Goal: Task Accomplishment & Management: Manage account settings

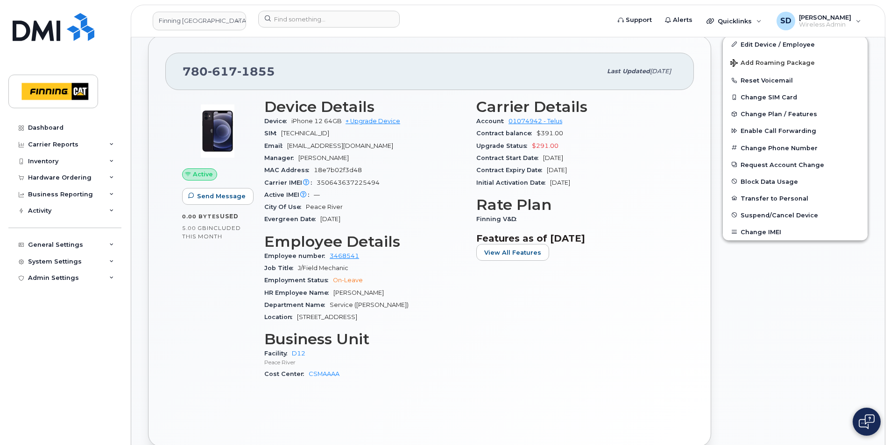
scroll to position [233, 0]
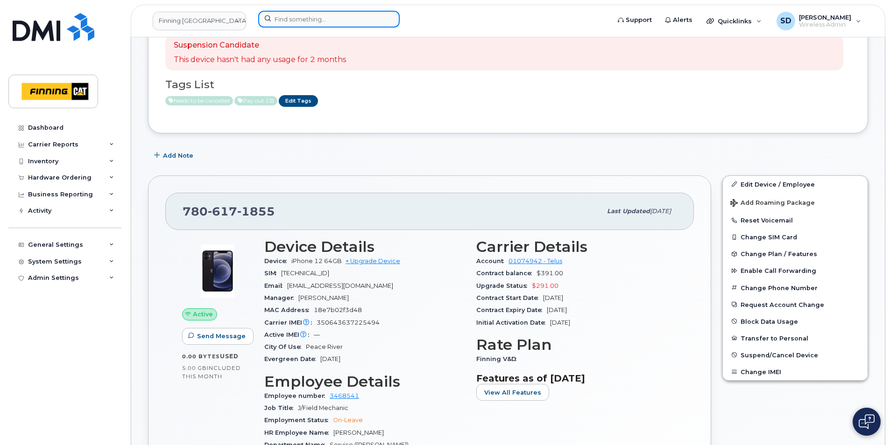
click at [294, 18] on input at bounding box center [328, 19] width 141 height 17
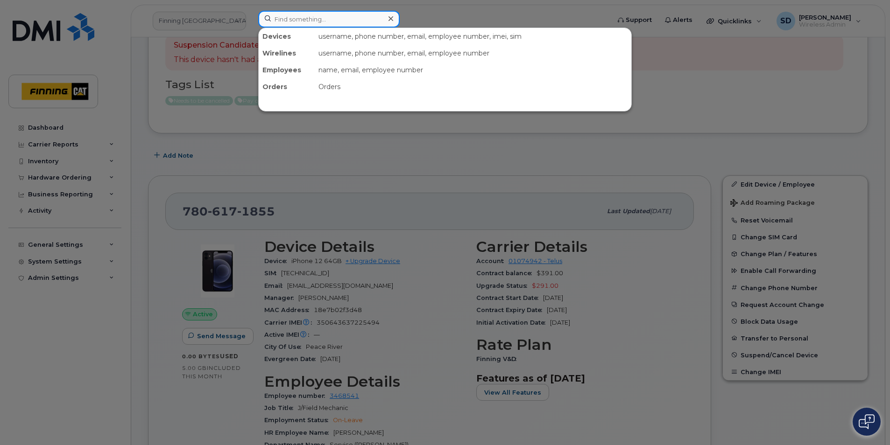
click at [298, 16] on input at bounding box center [328, 19] width 141 height 17
paste input "367-977-4829"
type input "367-977-4829"
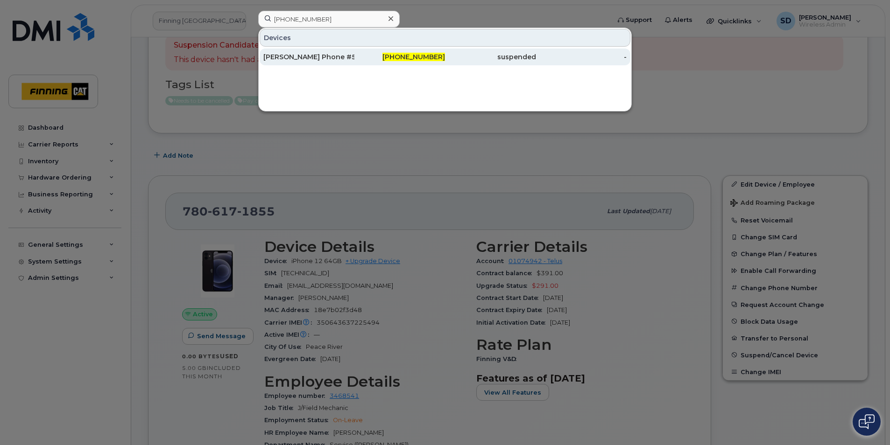
click at [323, 52] on div "[PERSON_NAME] Phone #5" at bounding box center [308, 57] width 91 height 17
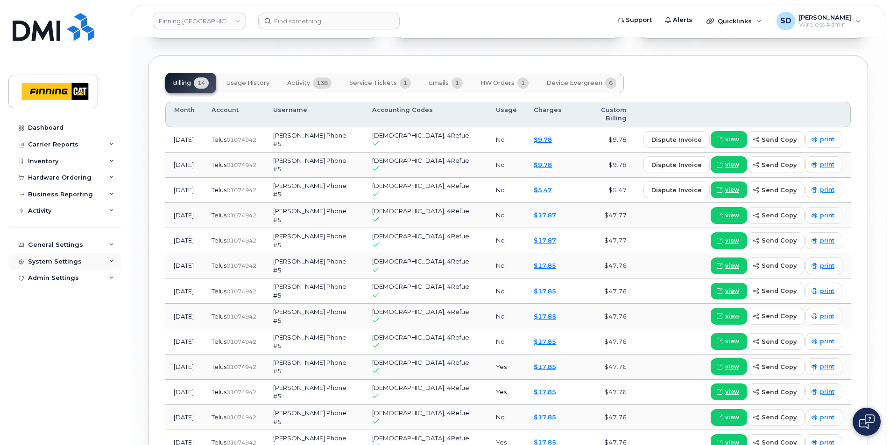
scroll to position [980, 0]
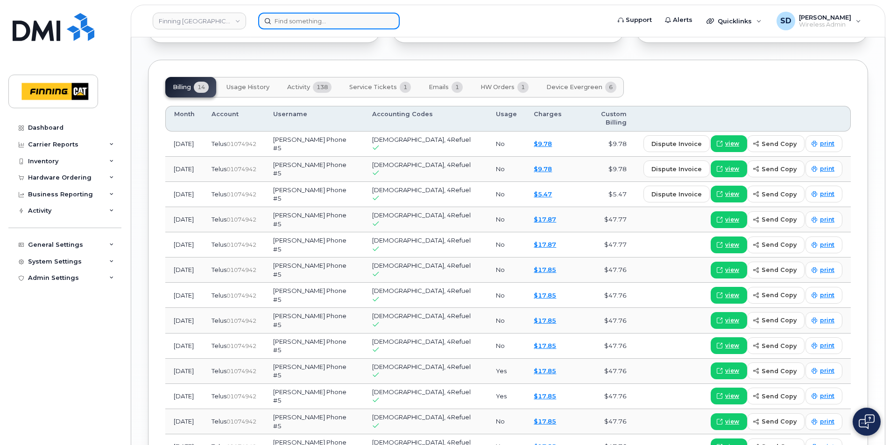
click at [282, 21] on input at bounding box center [328, 21] width 141 height 17
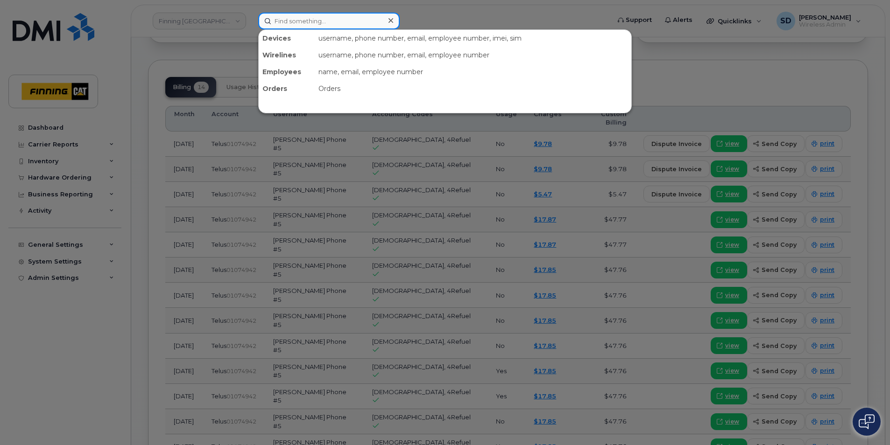
paste input "613-219-4138"
type input "613-219-4138"
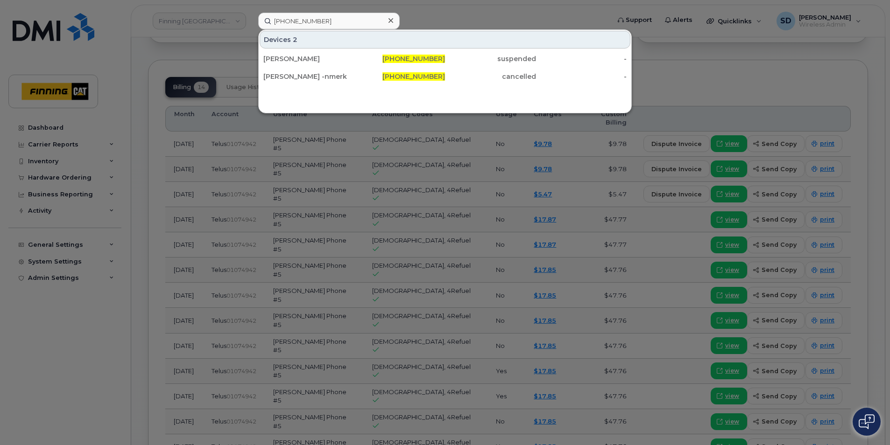
click at [287, 52] on div "Natalie Merkley" at bounding box center [308, 58] width 91 height 17
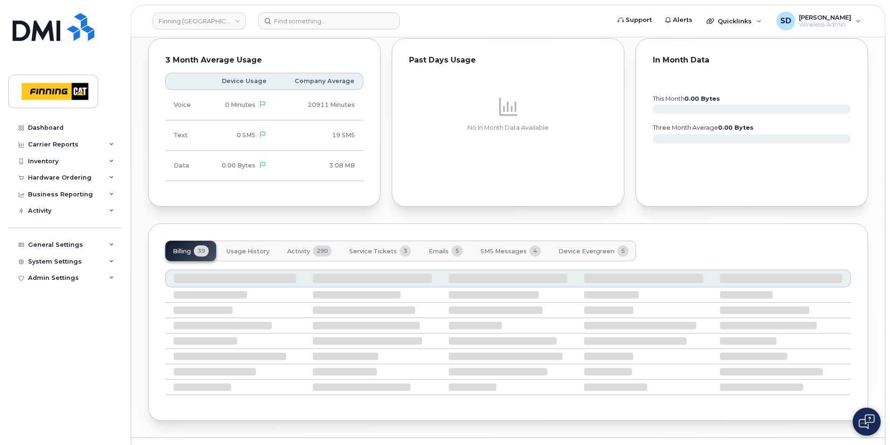
scroll to position [655, 0]
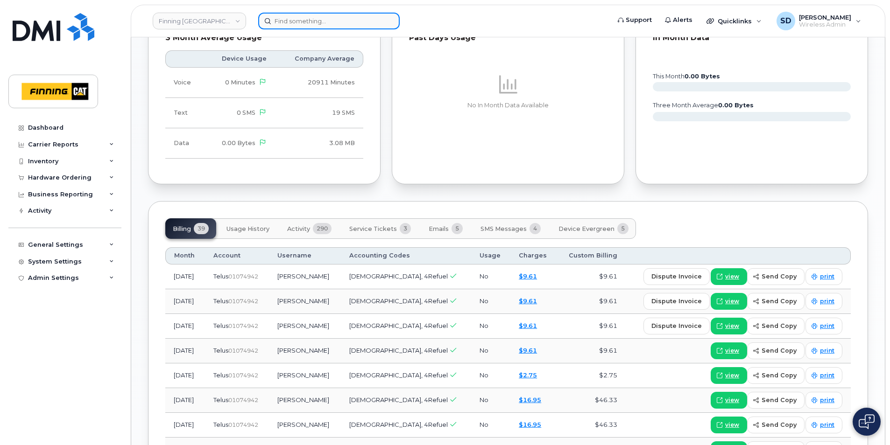
click at [295, 21] on input at bounding box center [328, 21] width 141 height 17
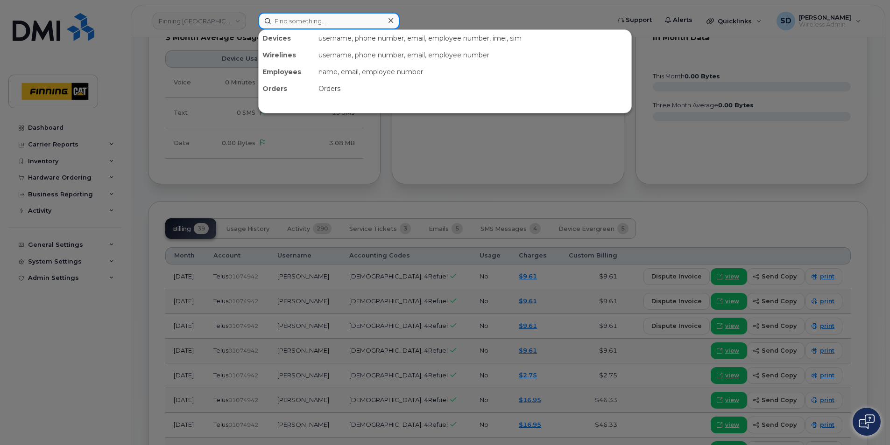
paste input "647-625-6178"
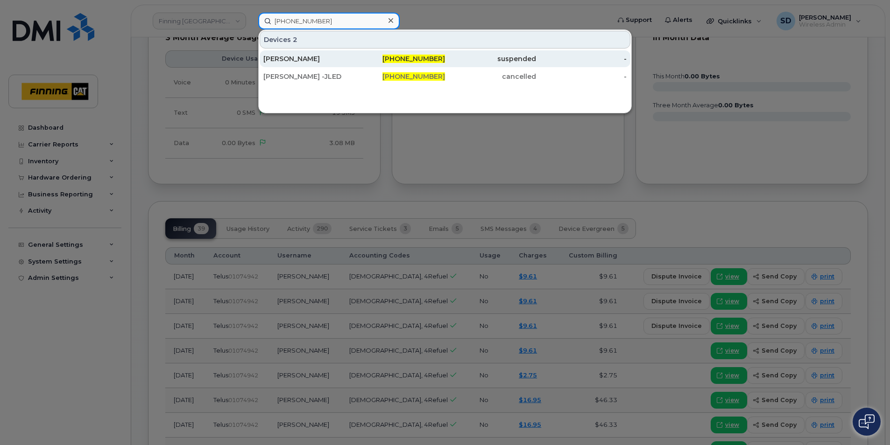
type input "647-625-6178"
click at [298, 59] on div "Jeffrey Ledgerwood" at bounding box center [308, 58] width 91 height 9
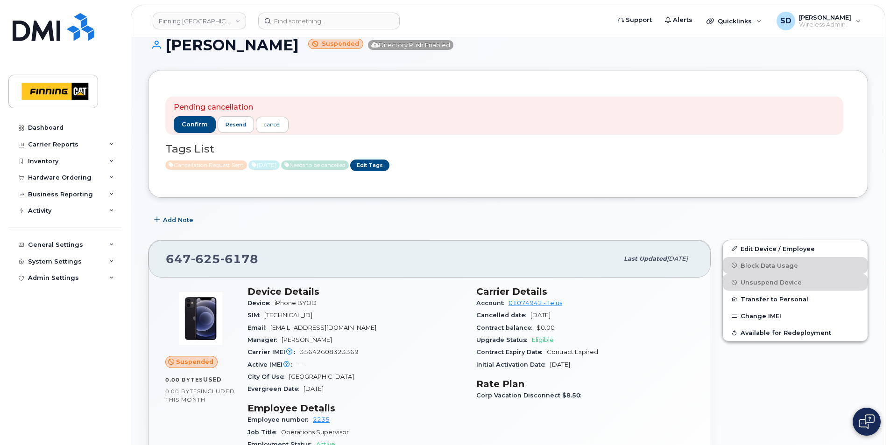
scroll to position [93, 0]
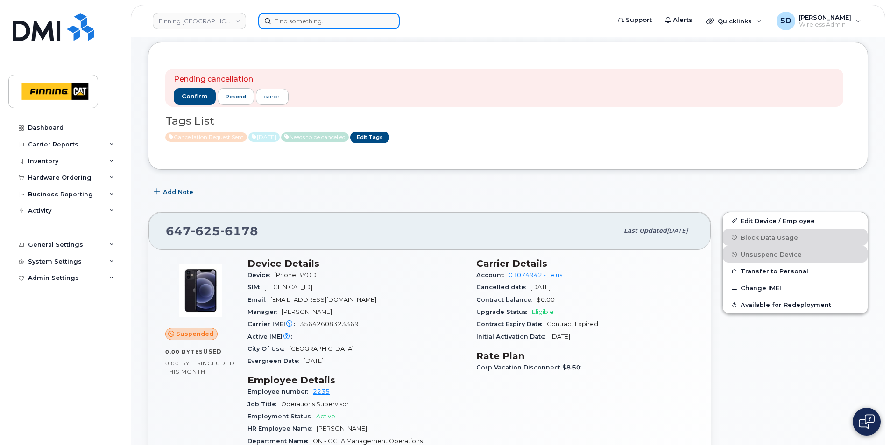
click at [280, 22] on input at bounding box center [328, 21] width 141 height 17
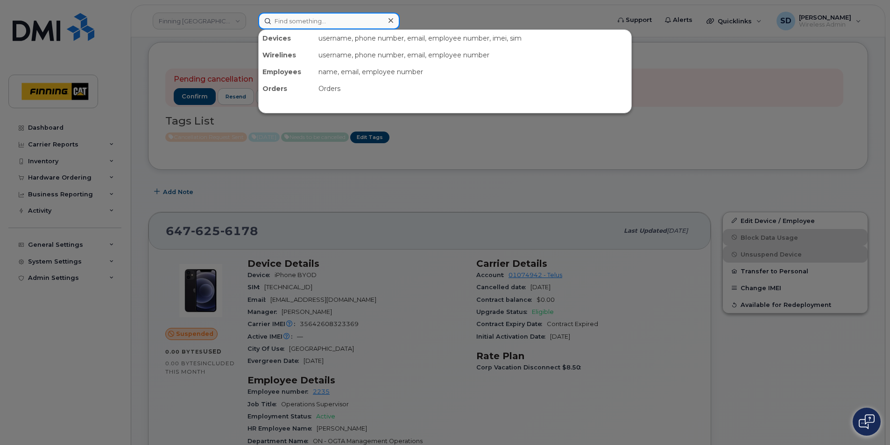
paste input "250-470-2227"
type input "250-470-2227"
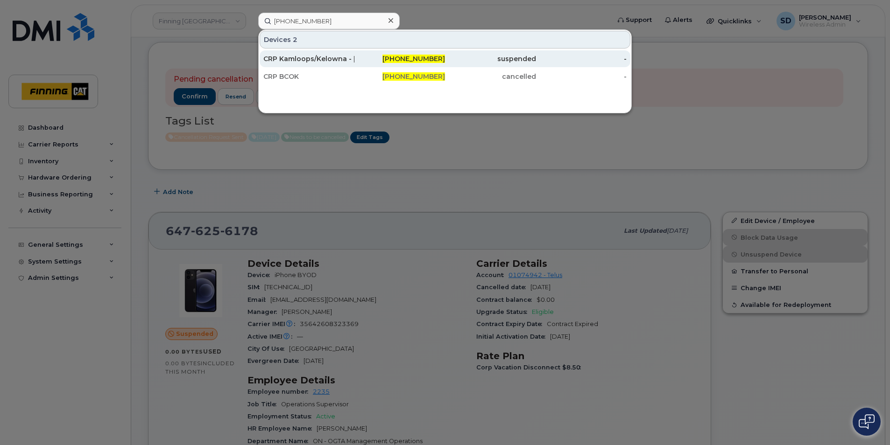
click at [300, 59] on div "CRP Kamloops/Kelowna - Dean Buse" at bounding box center [308, 58] width 91 height 9
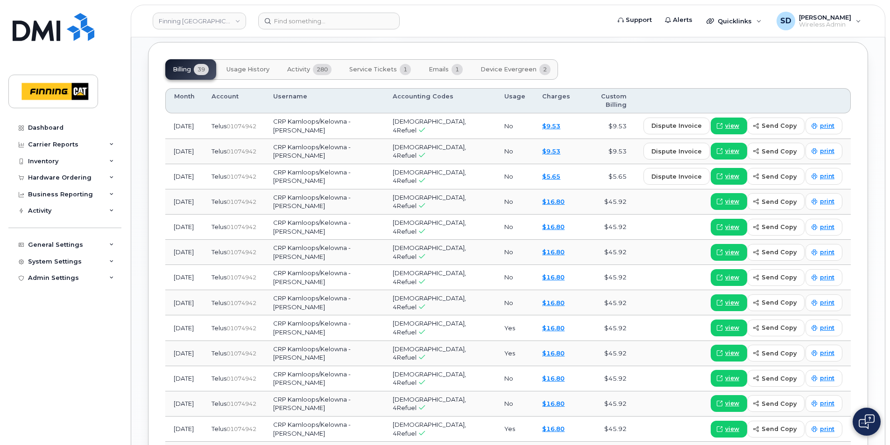
scroll to position [777, 0]
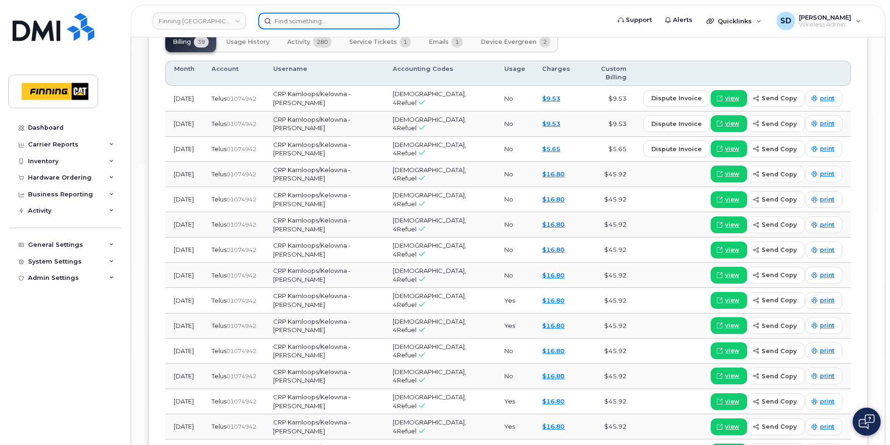
click at [281, 17] on input at bounding box center [328, 21] width 141 height 17
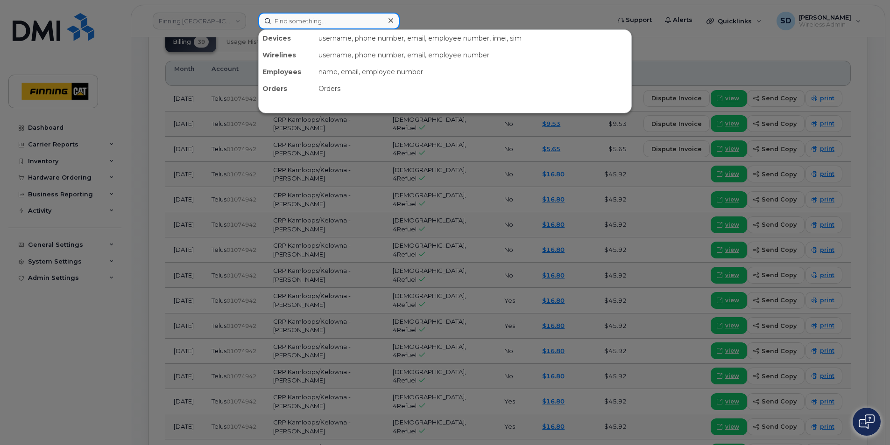
paste input "604-364-1145"
type input "604-364-1145"
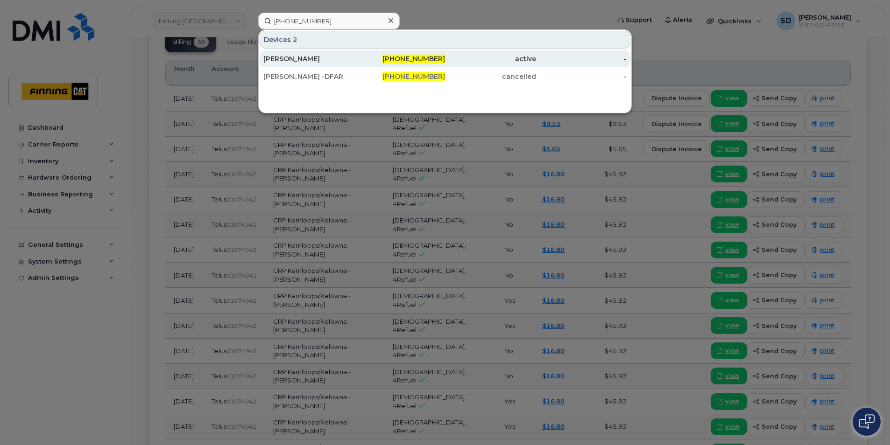
click at [287, 57] on div "Darren Farris" at bounding box center [308, 58] width 91 height 9
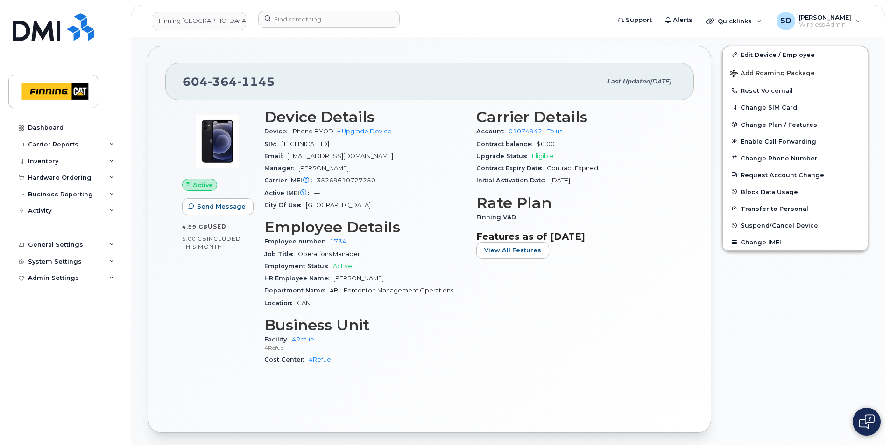
scroll to position [149, 0]
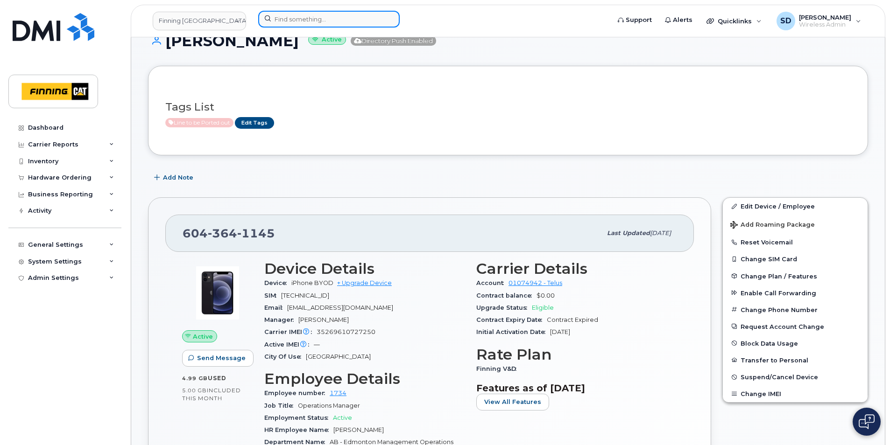
click at [310, 16] on input at bounding box center [328, 19] width 141 height 17
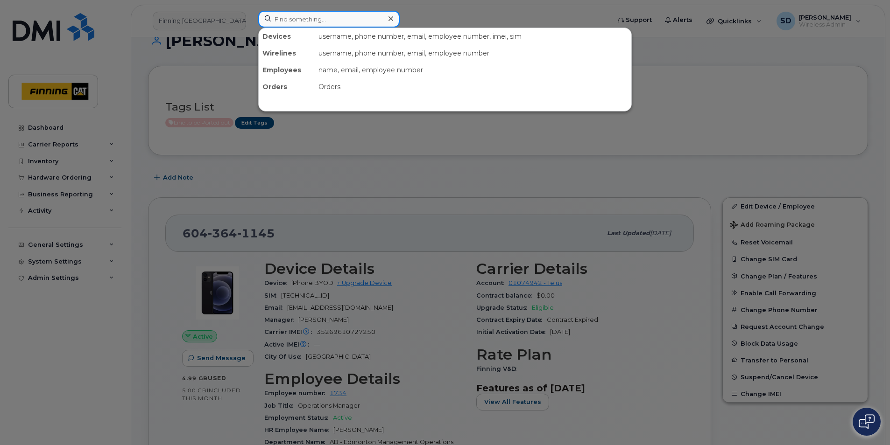
paste input "250-321-5922"
type input "250-321-5922"
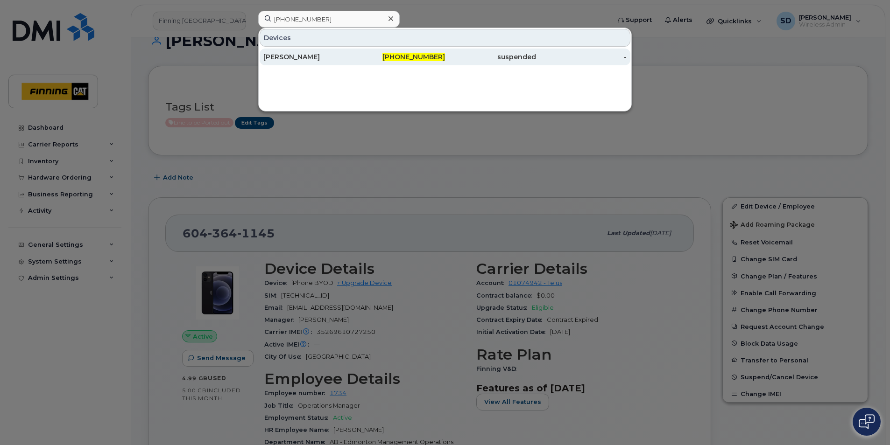
click at [293, 57] on div "[PERSON_NAME]" at bounding box center [308, 56] width 91 height 9
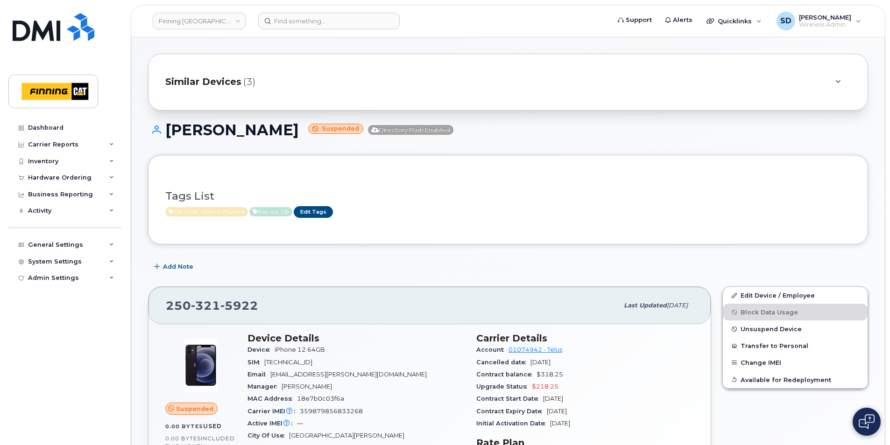
scroll to position [140, 0]
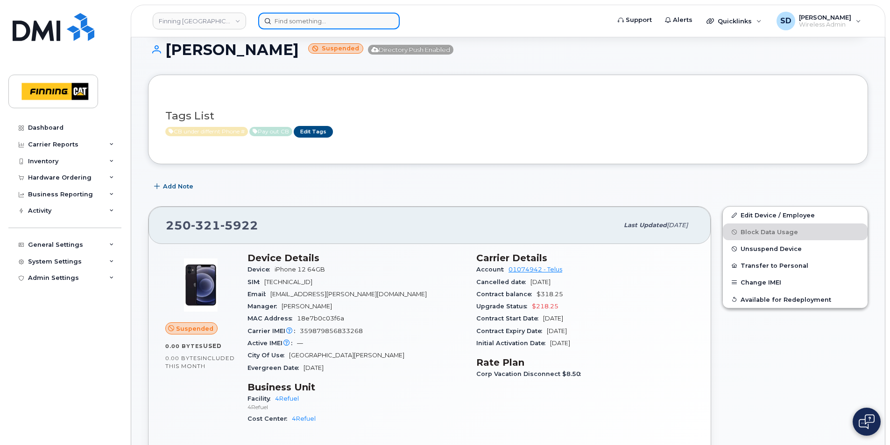
click at [285, 22] on input at bounding box center [328, 21] width 141 height 17
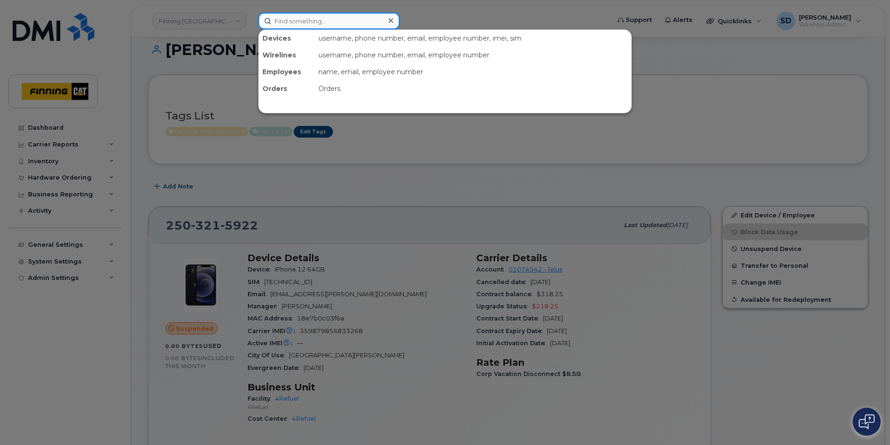
paste input "[PHONE_NUMBER]"
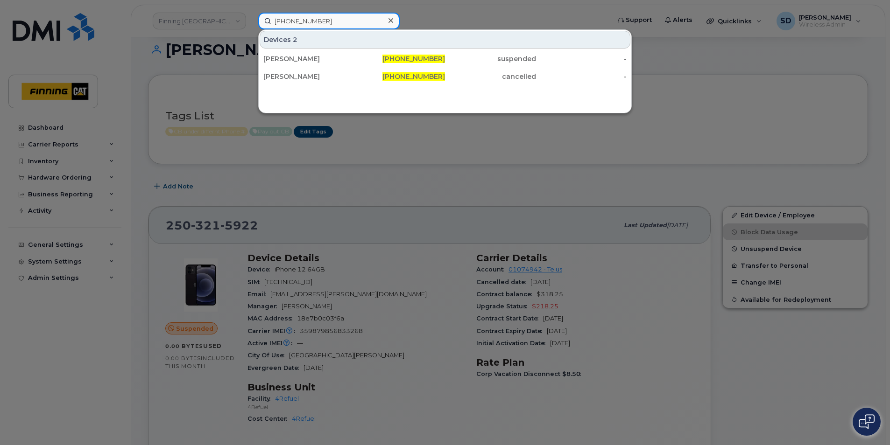
type input "[PHONE_NUMBER]"
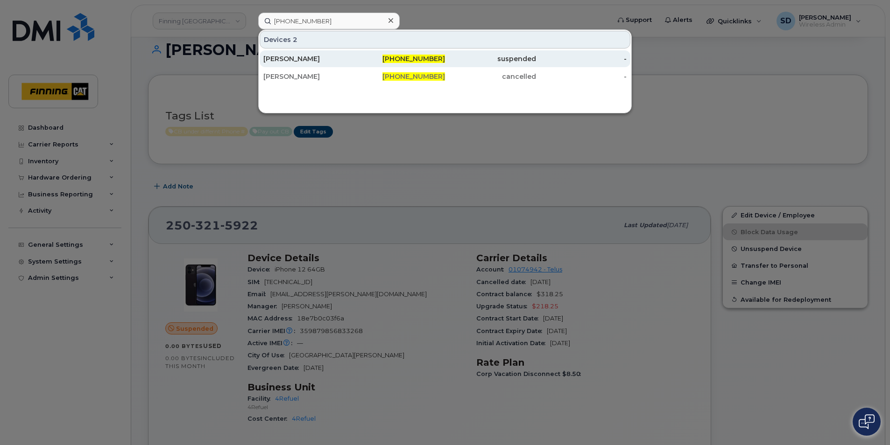
click at [285, 53] on div "[PERSON_NAME]" at bounding box center [308, 58] width 91 height 17
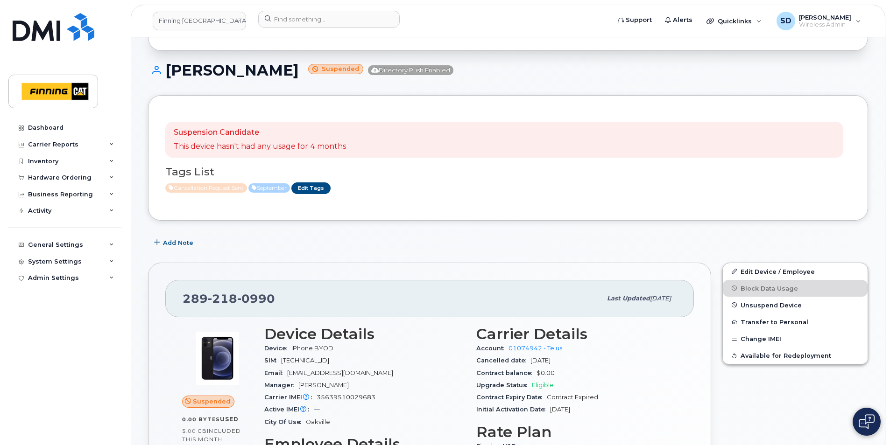
scroll to position [140, 0]
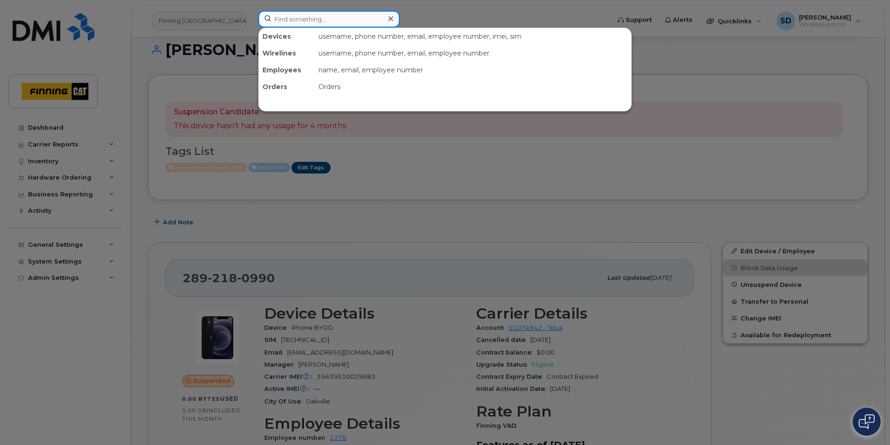
click at [303, 18] on input at bounding box center [328, 19] width 141 height 17
paste input "[PHONE_NUMBER]"
type input "[PHONE_NUMBER]"
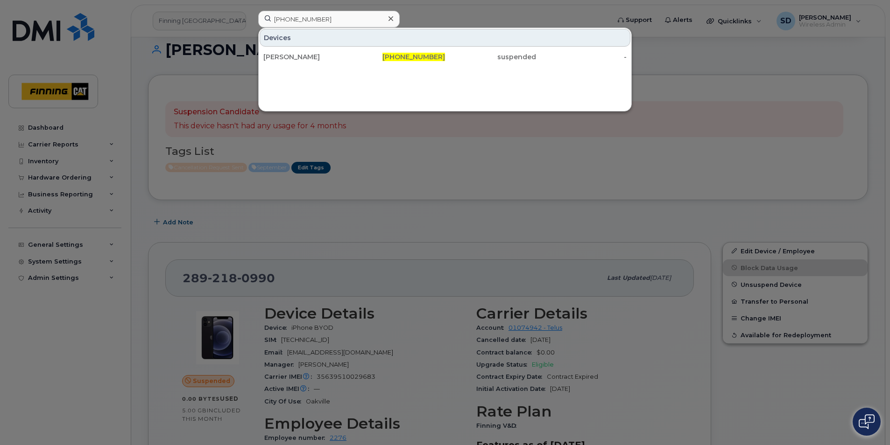
drag, startPoint x: 298, startPoint y: 53, endPoint x: 366, endPoint y: 91, distance: 77.4
click at [298, 53] on div "[PERSON_NAME]" at bounding box center [308, 56] width 91 height 9
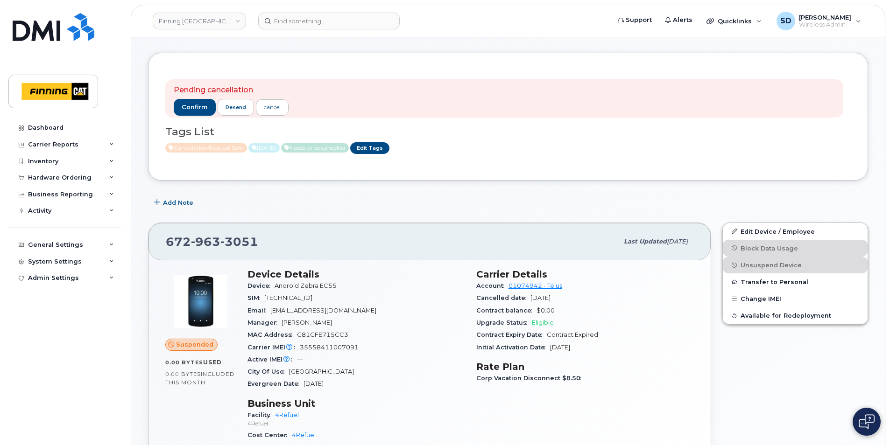
scroll to position [93, 0]
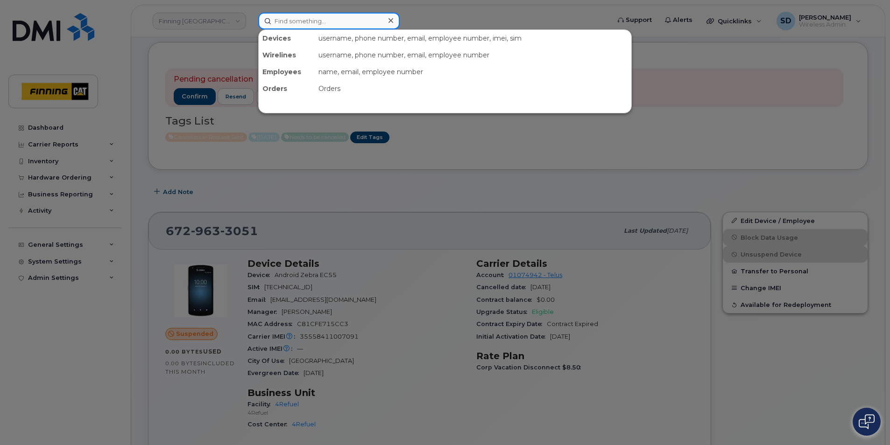
click at [290, 21] on input at bounding box center [328, 21] width 141 height 17
paste input "431-556-4371"
type input "431-556-4371"
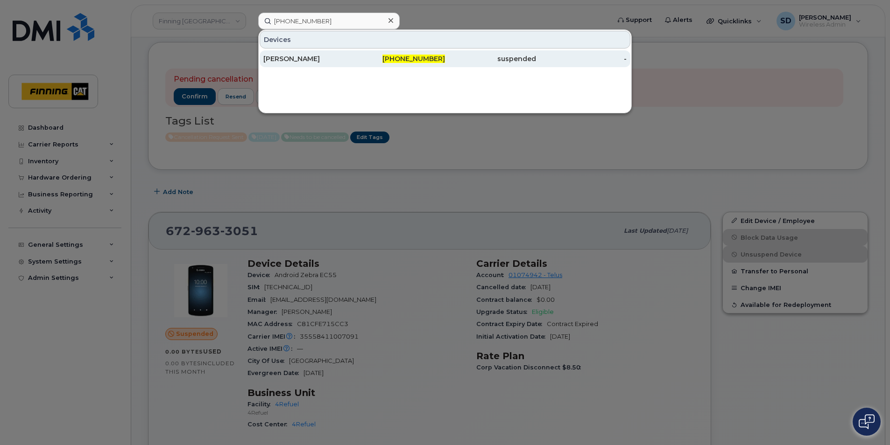
click at [289, 56] on div "[PERSON_NAME]" at bounding box center [308, 58] width 91 height 9
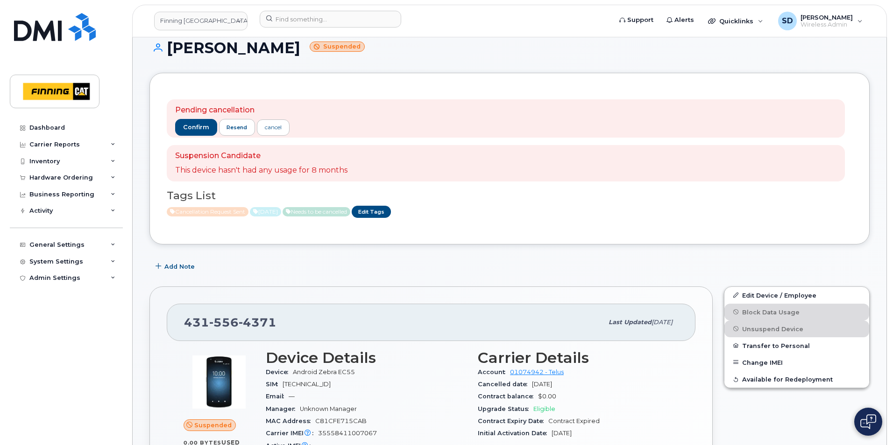
scroll to position [140, 0]
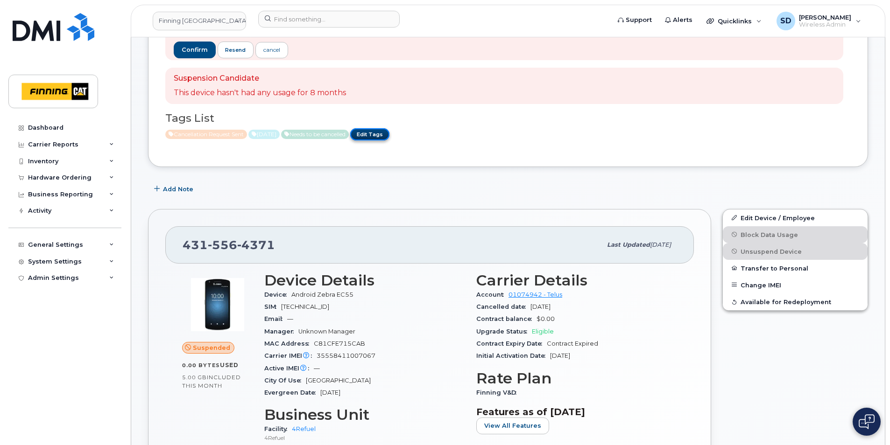
click at [389, 135] on link "Edit Tags" at bounding box center [369, 134] width 39 height 12
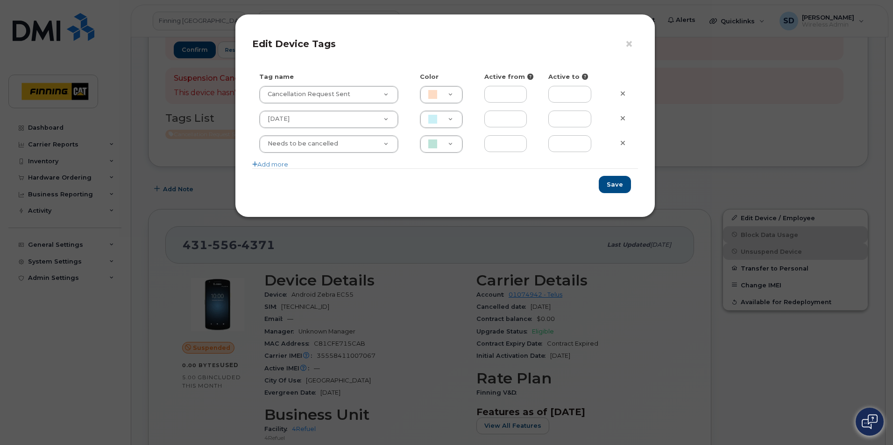
click at [218, 192] on div "× Edit Device Tags Tag name Color Active from Active to Cancellation Request Se…" at bounding box center [446, 222] width 893 height 445
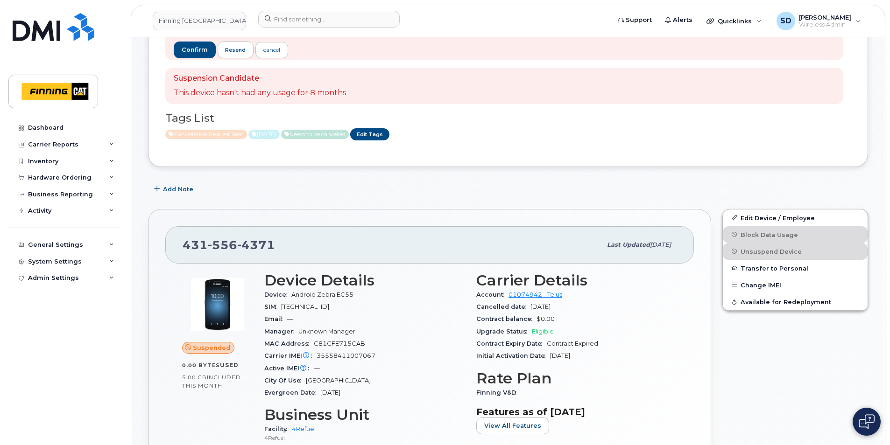
click at [280, 136] on span "[DATE]" at bounding box center [263, 134] width 31 height 9
click at [389, 130] on link "Edit Tags" at bounding box center [369, 134] width 39 height 12
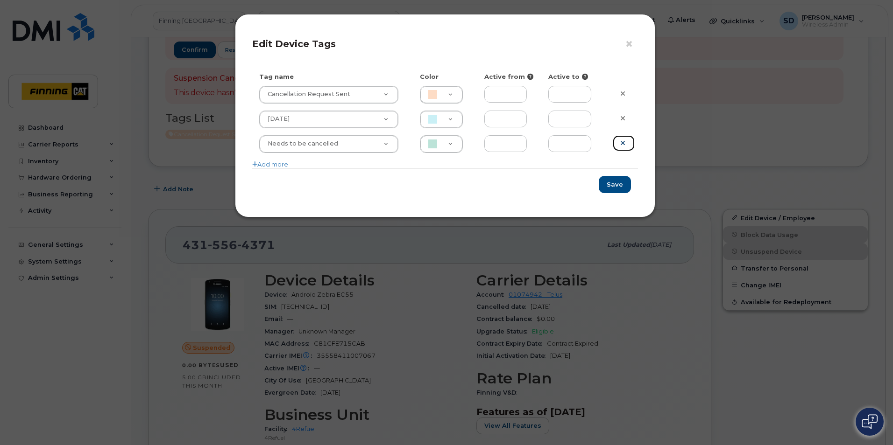
click at [623, 142] on icon at bounding box center [622, 143] width 5 height 7
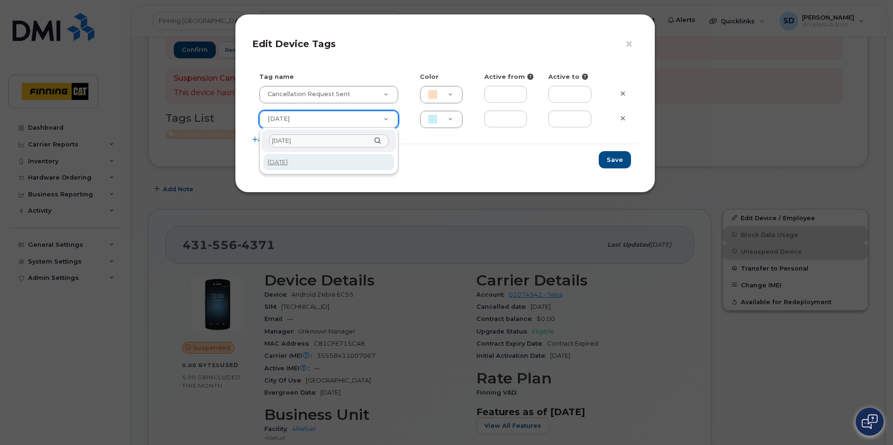
type input "[DATE]"
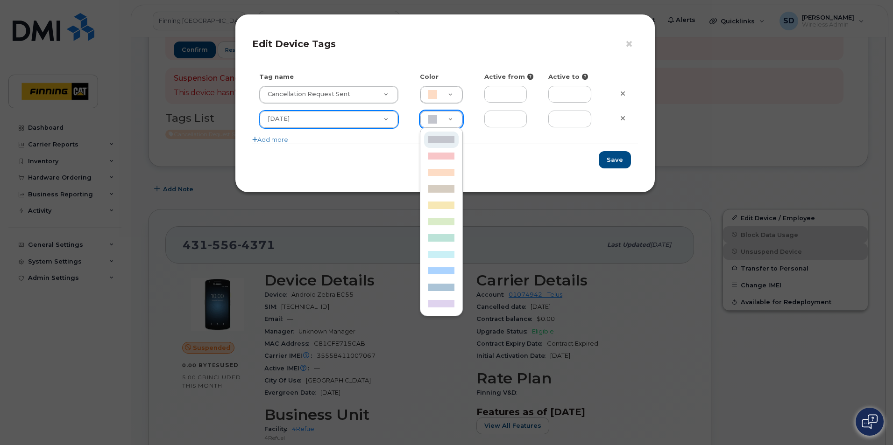
scroll to position [0, 3]
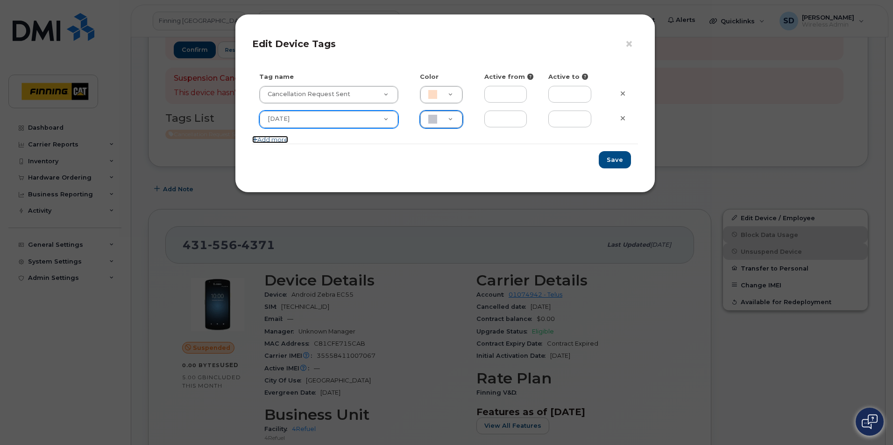
click at [280, 139] on link "Add more" at bounding box center [270, 139] width 36 height 7
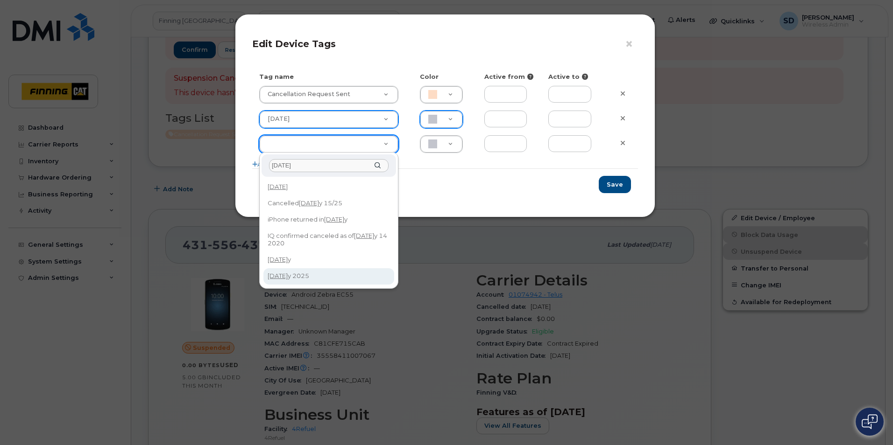
type input "Jul"
type input "[DATE]"
type input "CAF0F6"
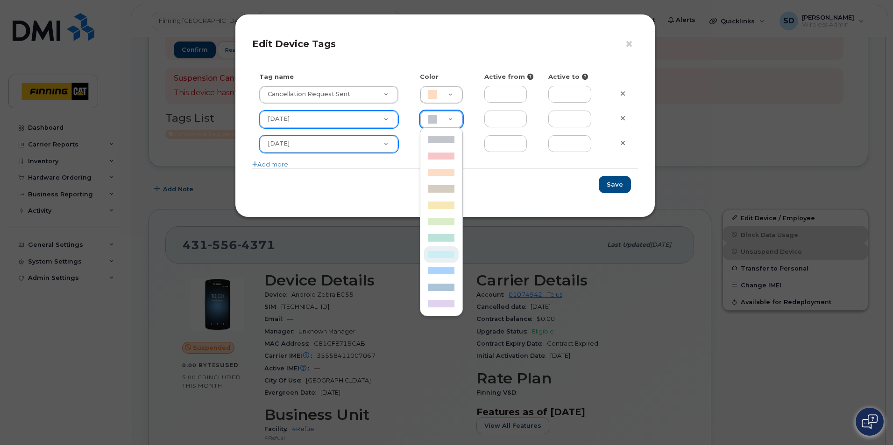
type input "CAF0F6"
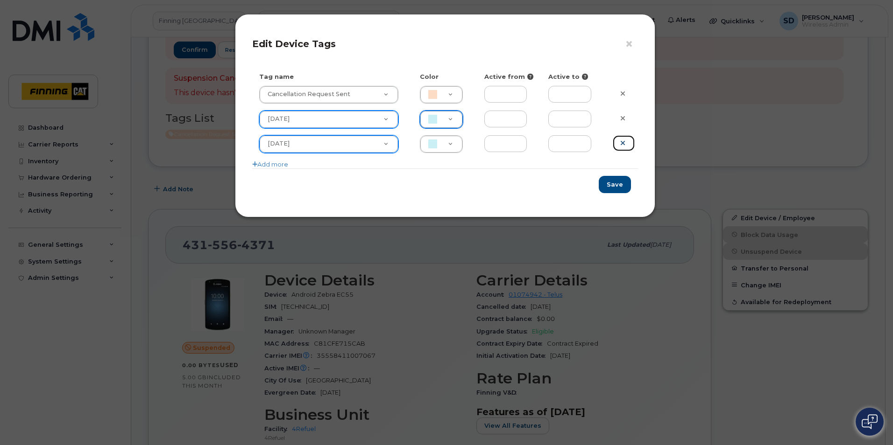
click at [621, 143] on icon at bounding box center [622, 143] width 5 height 7
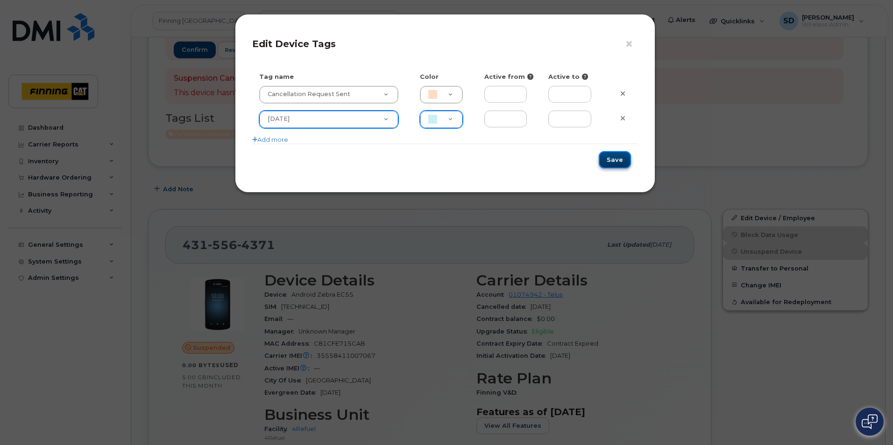
click at [610, 162] on button "Save" at bounding box center [614, 159] width 32 height 17
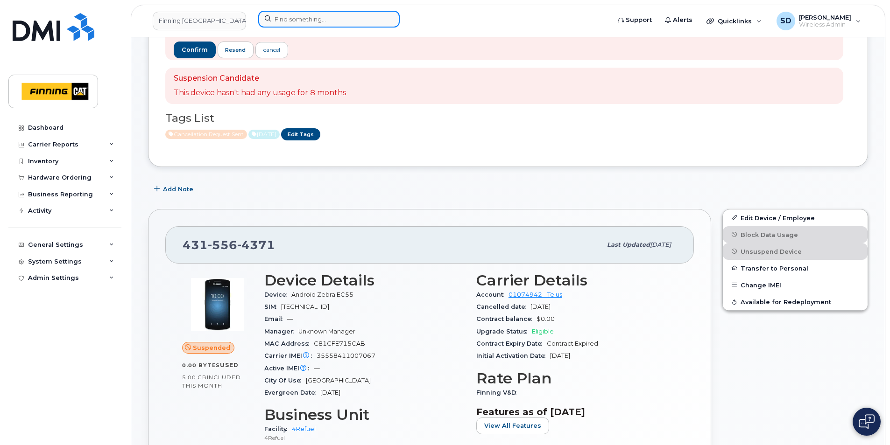
click at [299, 17] on input at bounding box center [328, 19] width 141 height 17
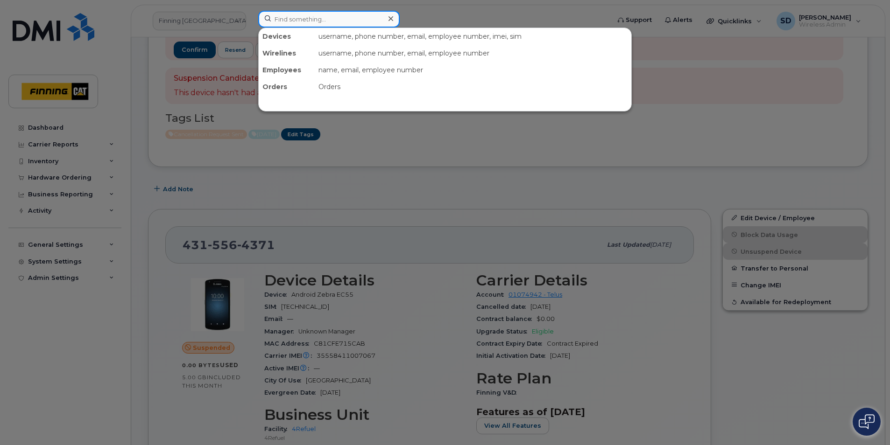
paste input "672-963-3051"
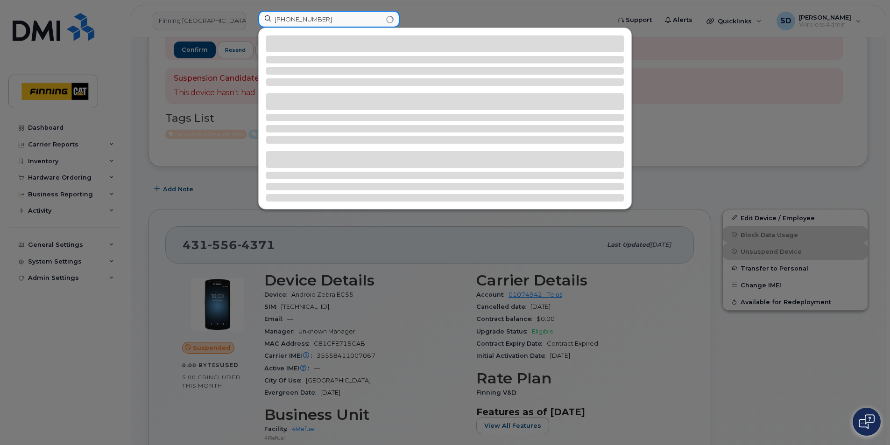
type input "672-963-3051"
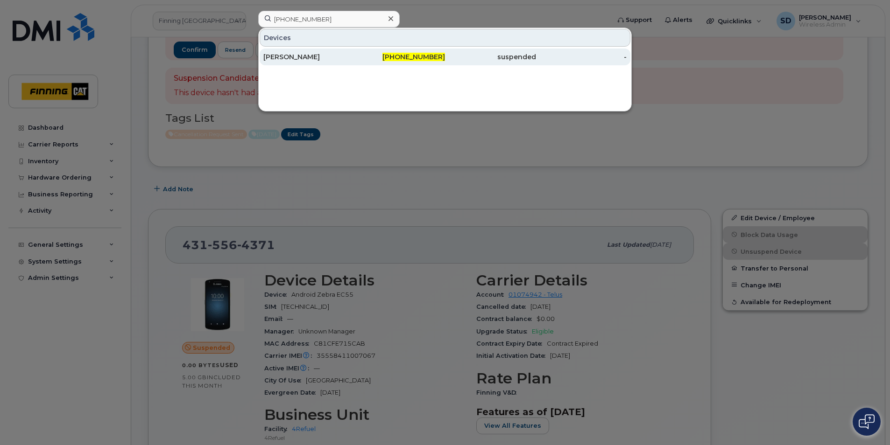
click at [286, 54] on div "Sherjeet Singh" at bounding box center [308, 56] width 91 height 9
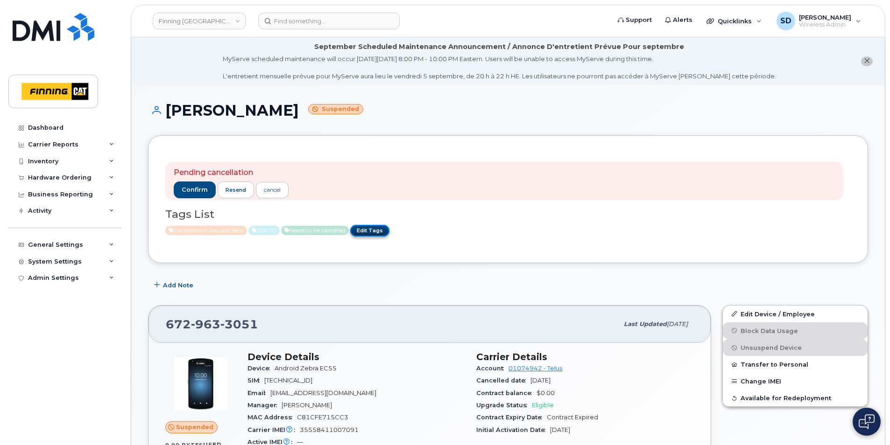
click at [389, 232] on link "Edit Tags" at bounding box center [369, 231] width 39 height 12
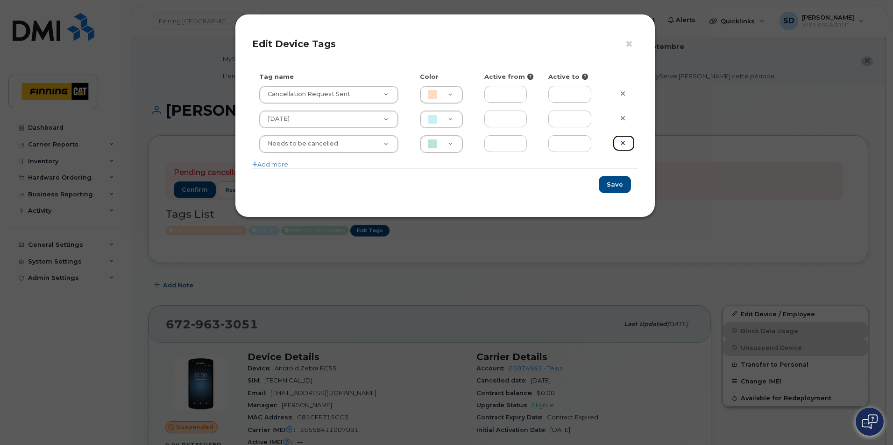
click at [623, 139] on link at bounding box center [623, 143] width 22 height 16
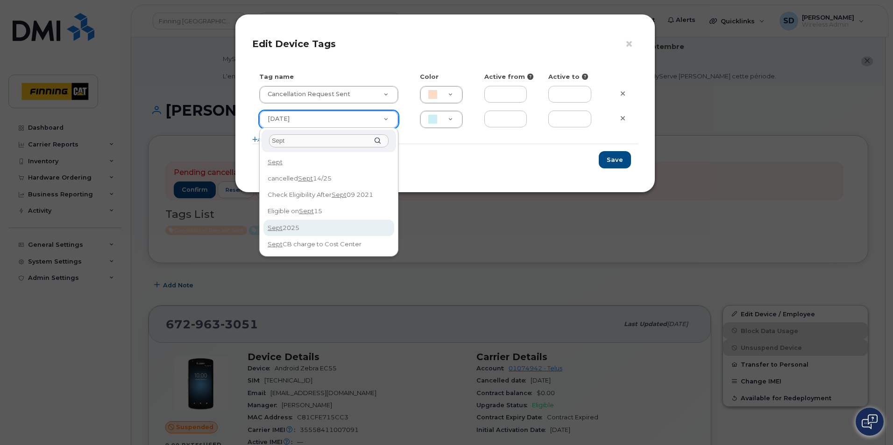
type input "Sept"
type input "[DATE]"
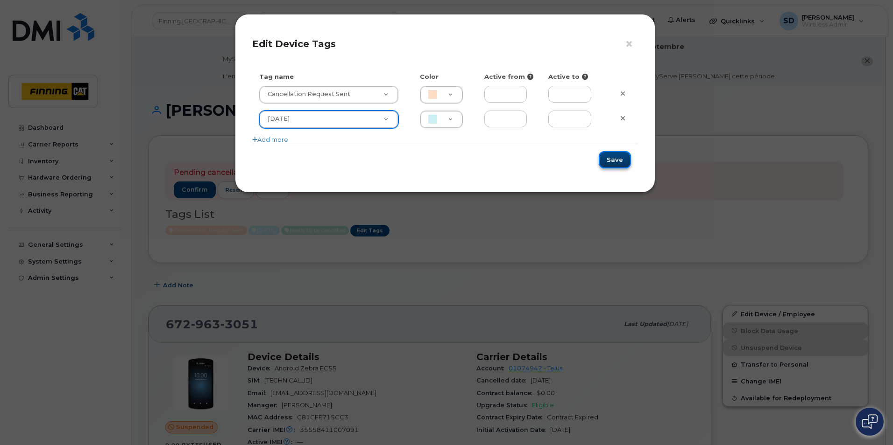
click at [619, 162] on button "Save" at bounding box center [614, 159] width 32 height 17
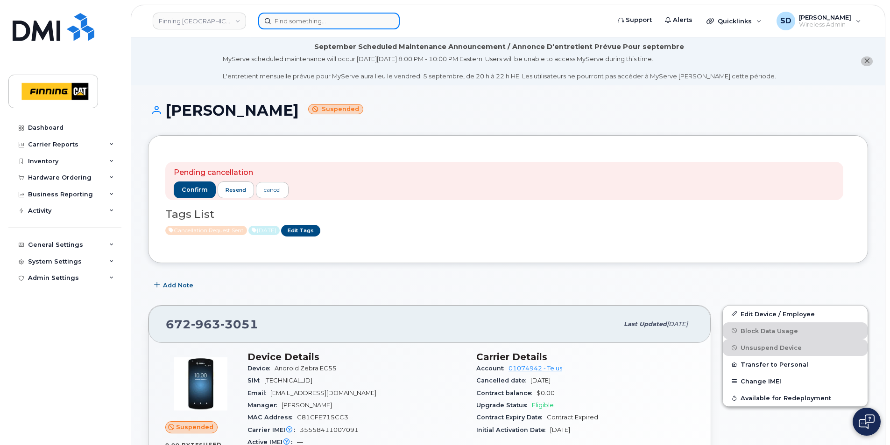
click at [279, 23] on input at bounding box center [328, 21] width 141 height 17
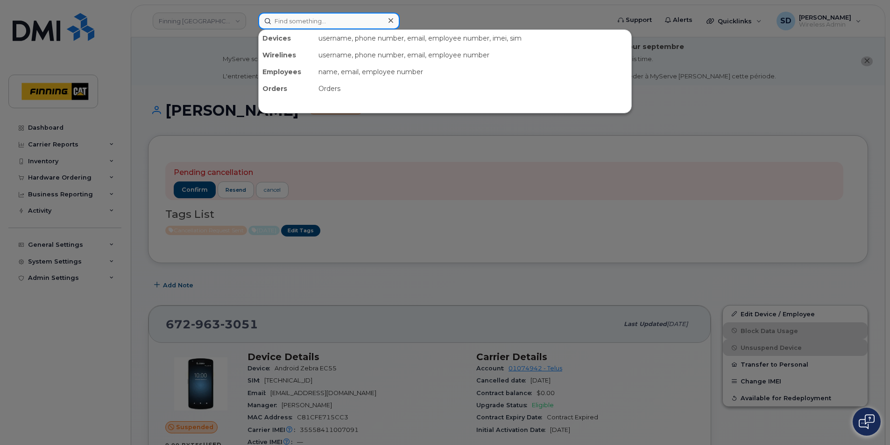
paste input "289-218-0990"
type input "289-218-0990"
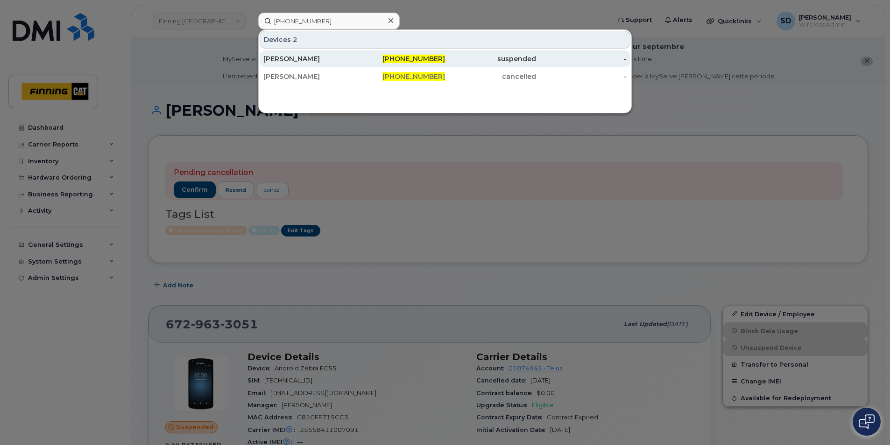
click at [297, 60] on div "Victoria Edgar" at bounding box center [308, 58] width 91 height 9
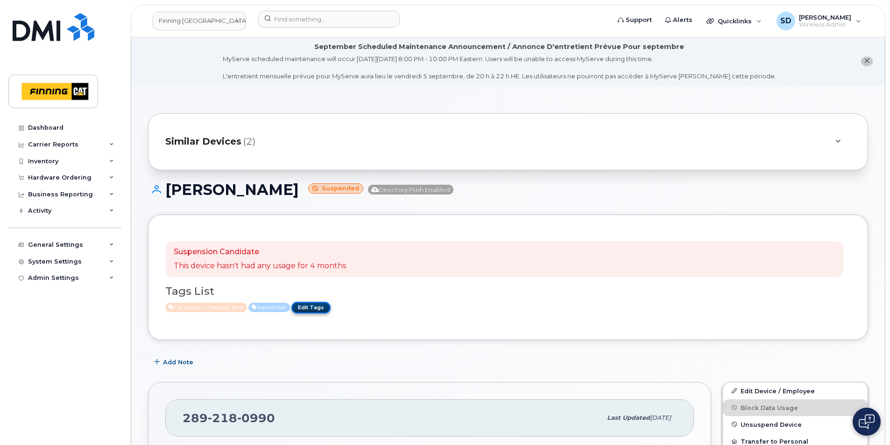
click at [321, 309] on link "Edit Tags" at bounding box center [310, 308] width 39 height 12
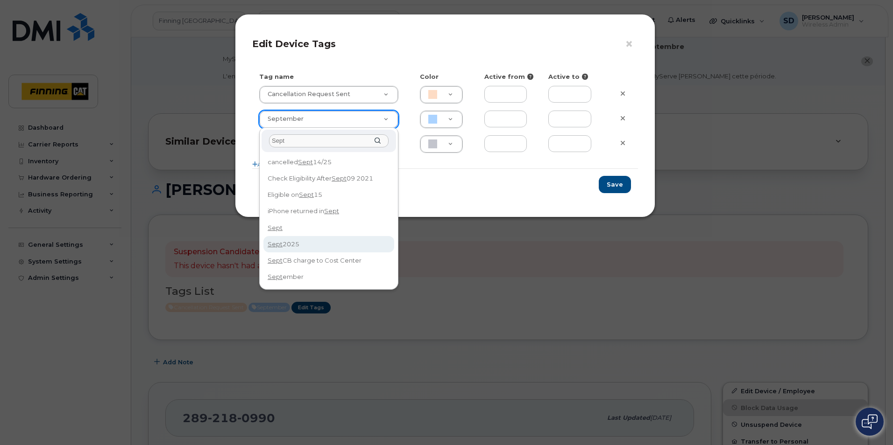
type input "Sept"
type input "[DATE]"
type input "CAF0F6"
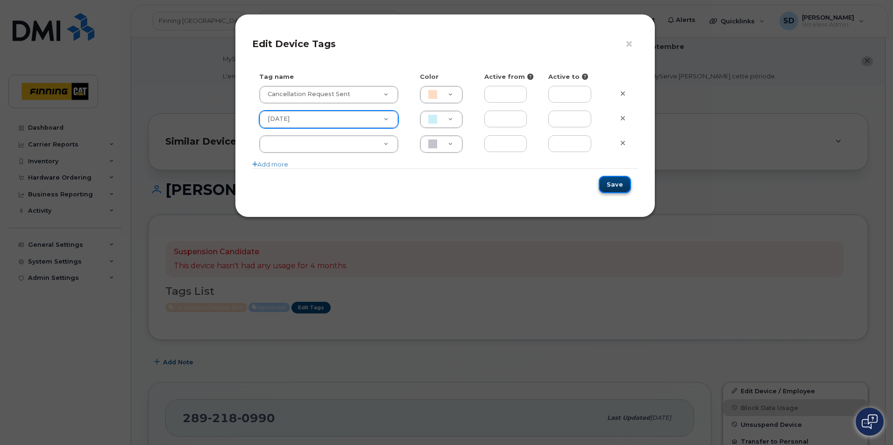
click at [619, 186] on button "Save" at bounding box center [614, 184] width 32 height 17
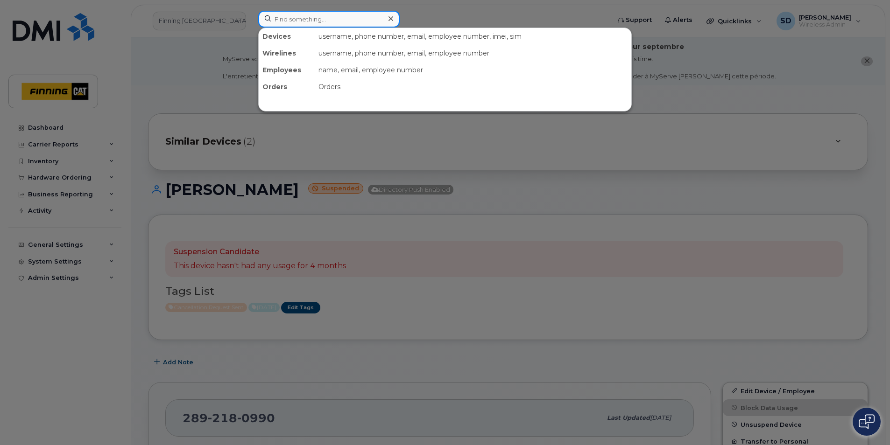
click at [283, 16] on input at bounding box center [328, 19] width 141 height 17
paste input "250-470-2227"
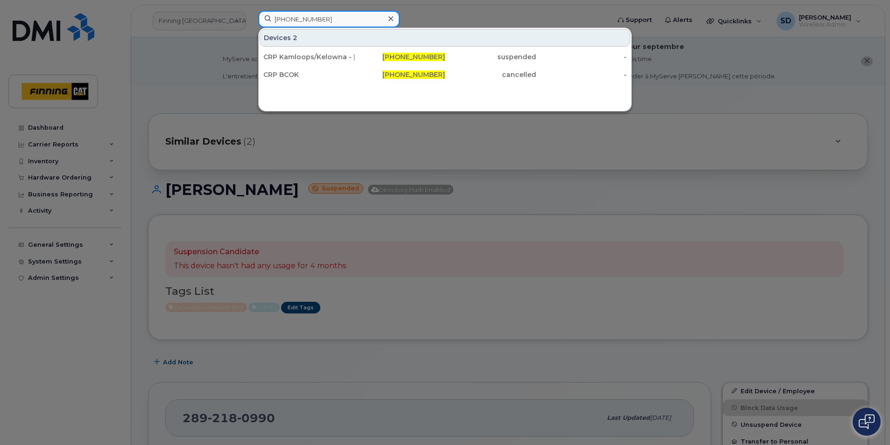
type input "250-470-2227"
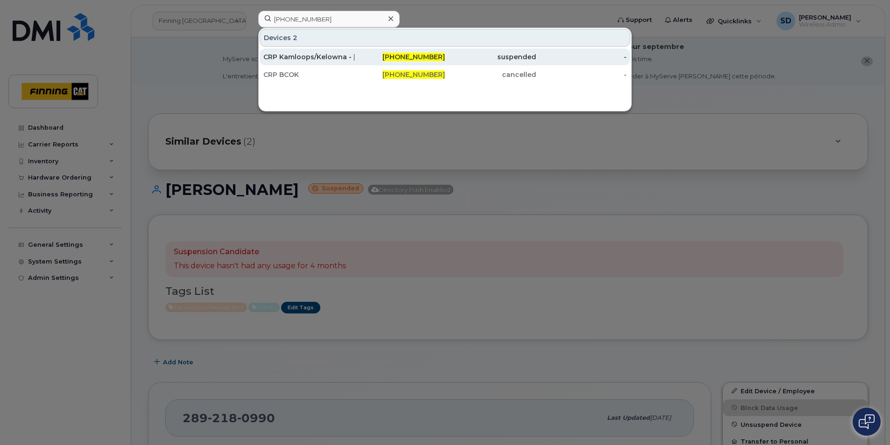
click at [299, 56] on div "CRP Kamloops/Kelowna - [PERSON_NAME]" at bounding box center [308, 56] width 91 height 9
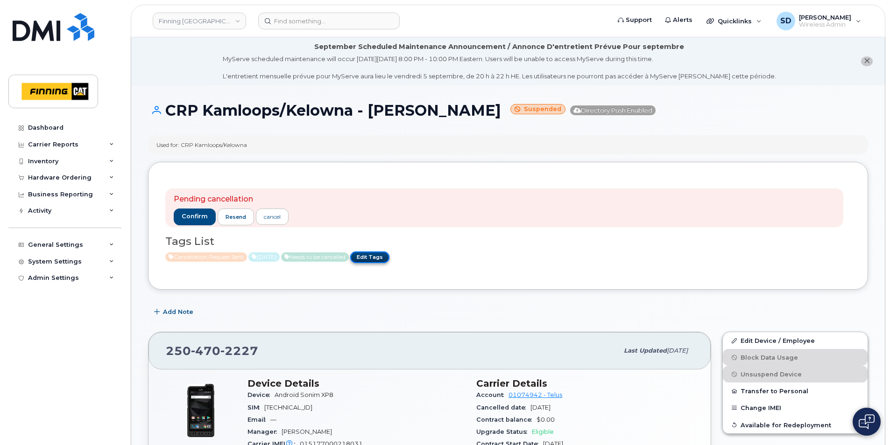
click at [389, 255] on link "Edit Tags" at bounding box center [369, 258] width 39 height 12
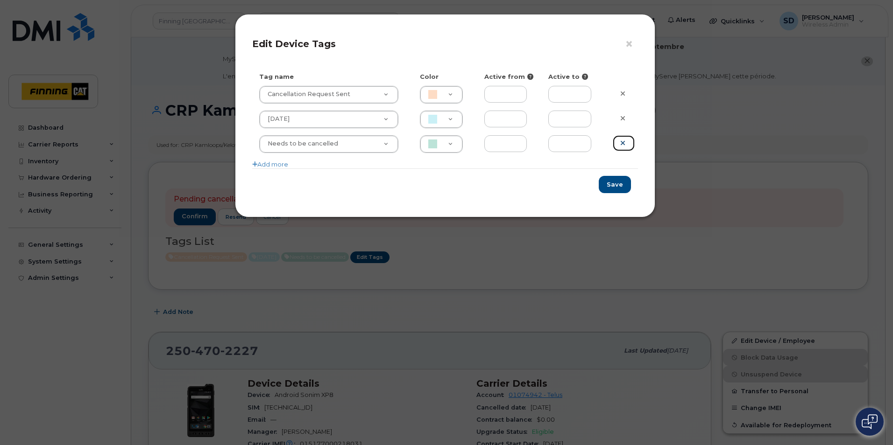
click at [624, 144] on icon at bounding box center [622, 143] width 5 height 7
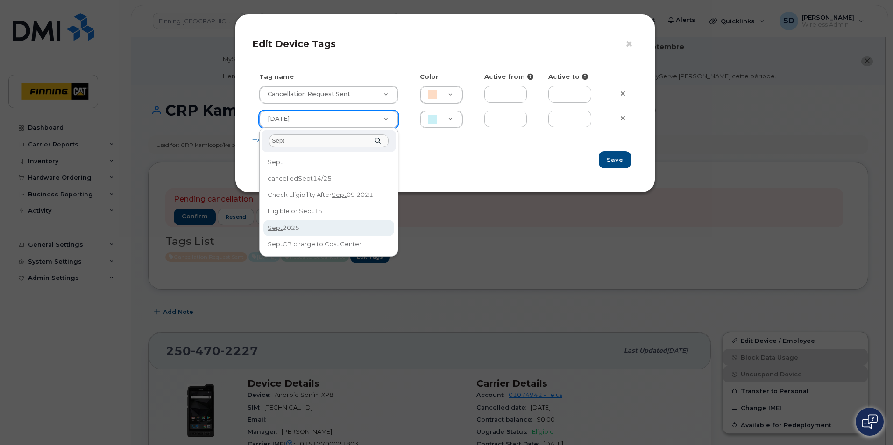
type input "Sept"
type input "[DATE]"
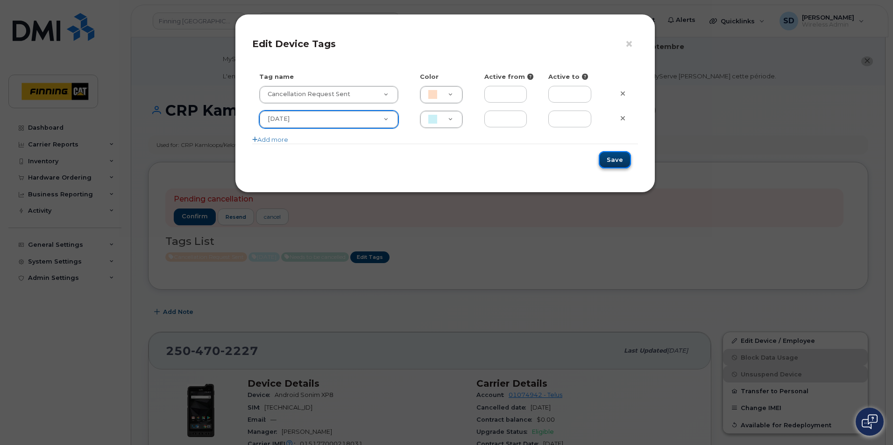
click at [619, 162] on button "Save" at bounding box center [614, 159] width 32 height 17
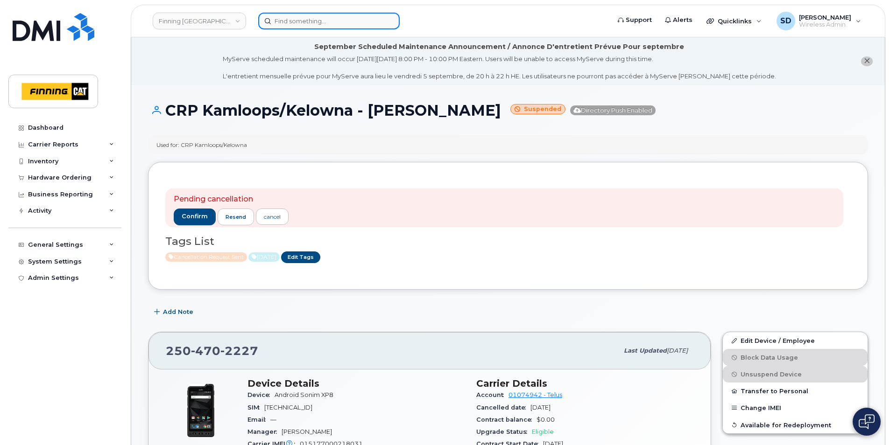
click at [332, 20] on input at bounding box center [328, 21] width 141 height 17
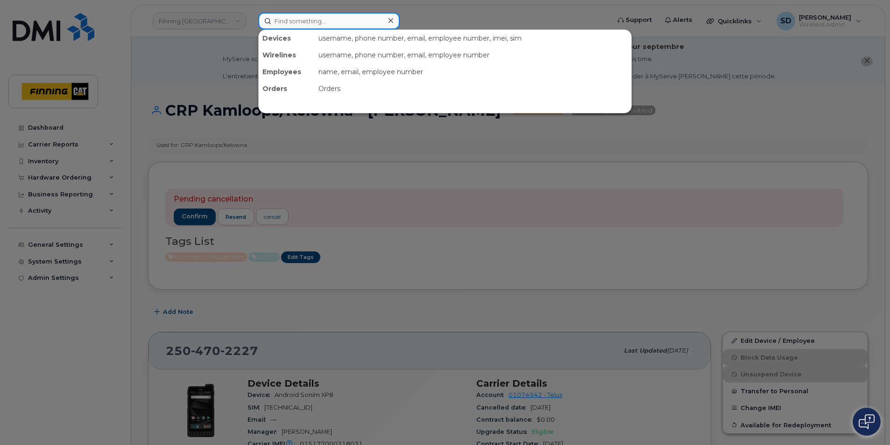
paste input "647-625-6178"
type input "647-625-6178"
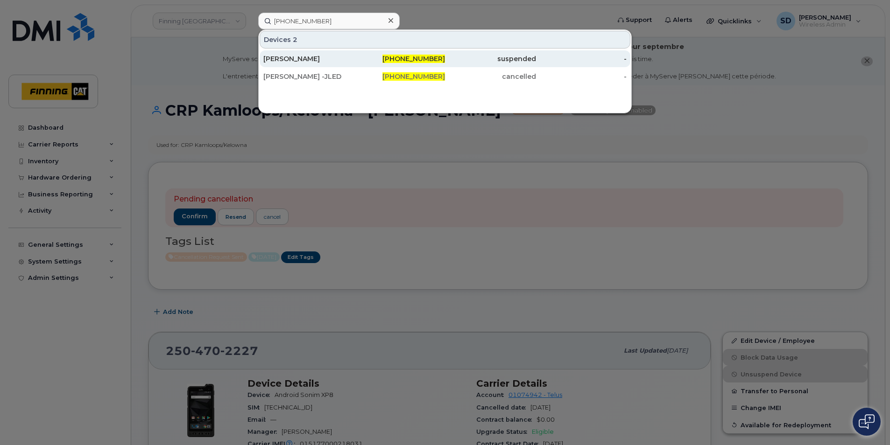
click at [295, 57] on div "Jeffrey Ledgerwood" at bounding box center [308, 58] width 91 height 9
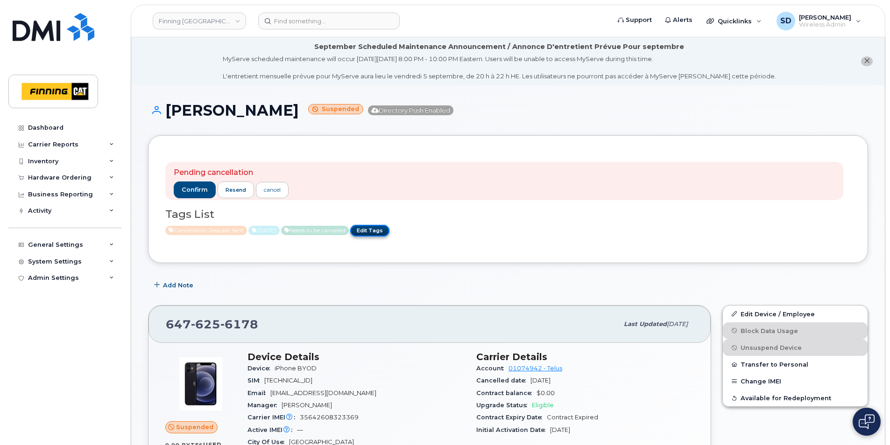
click at [389, 231] on link "Edit Tags" at bounding box center [369, 231] width 39 height 12
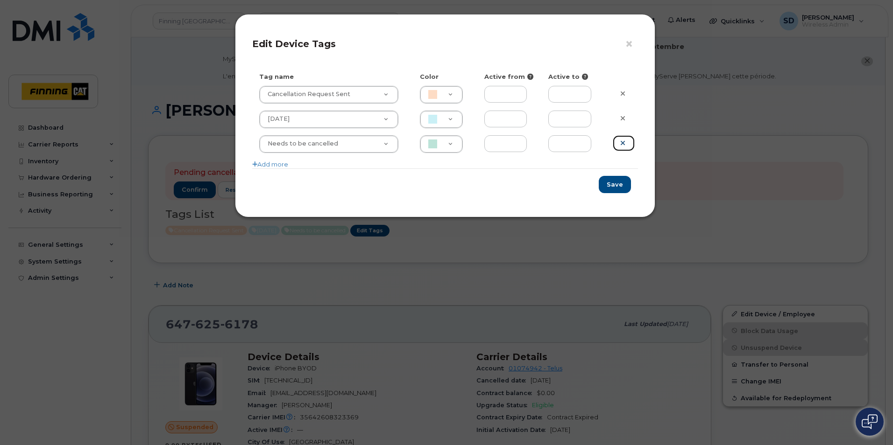
click at [621, 142] on icon at bounding box center [622, 143] width 5 height 7
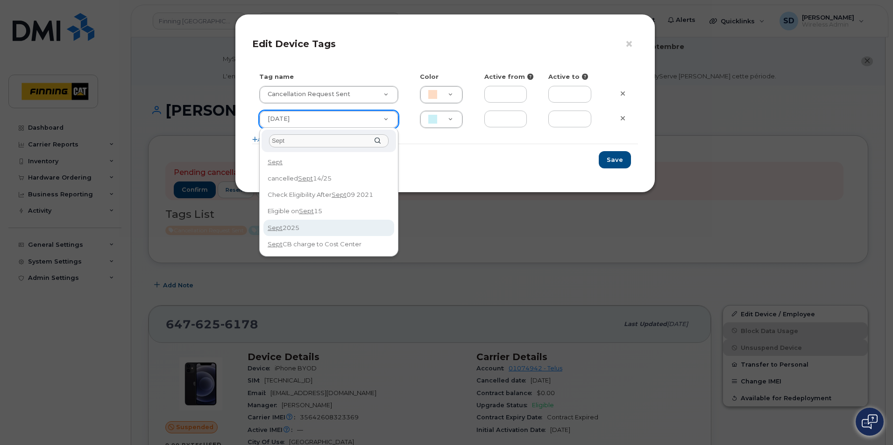
type input "Sept"
type input "[DATE]"
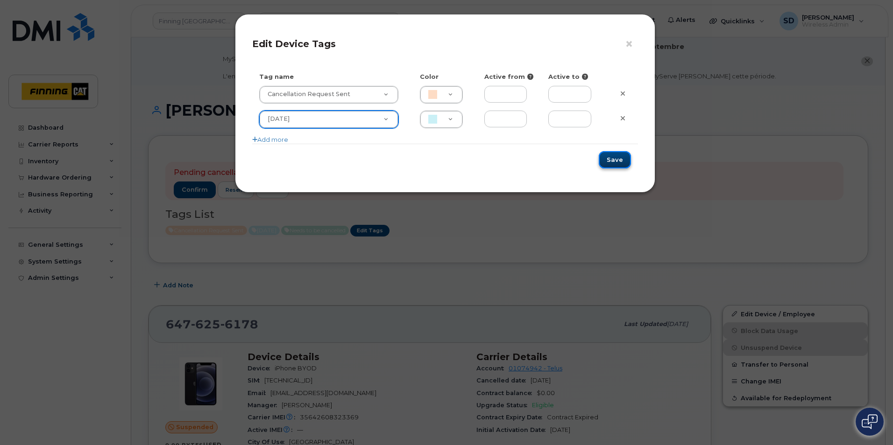
click at [616, 160] on button "Save" at bounding box center [614, 159] width 32 height 17
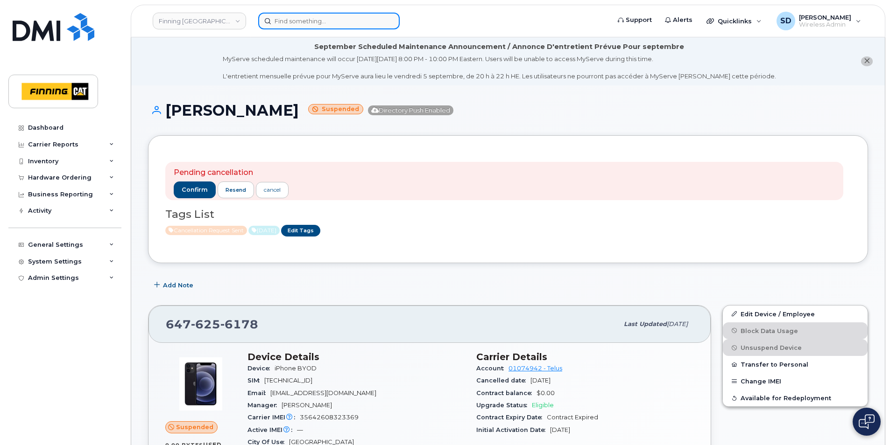
click at [283, 26] on input at bounding box center [328, 21] width 141 height 17
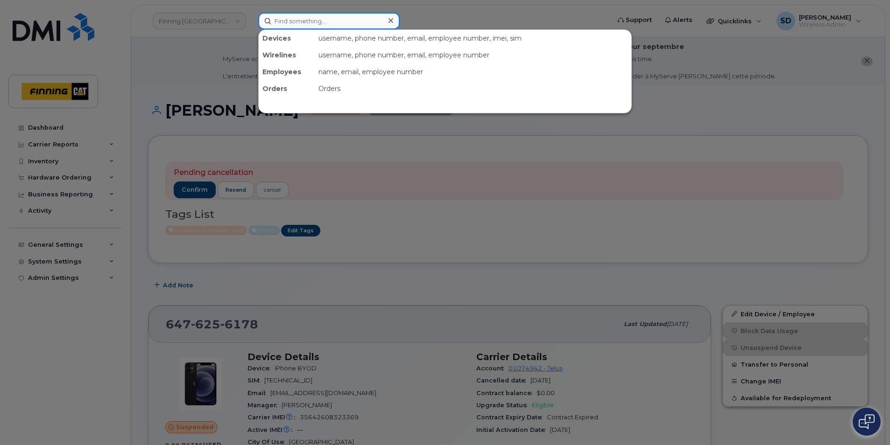
paste input "613-219-4138"
type input "613-219-4138"
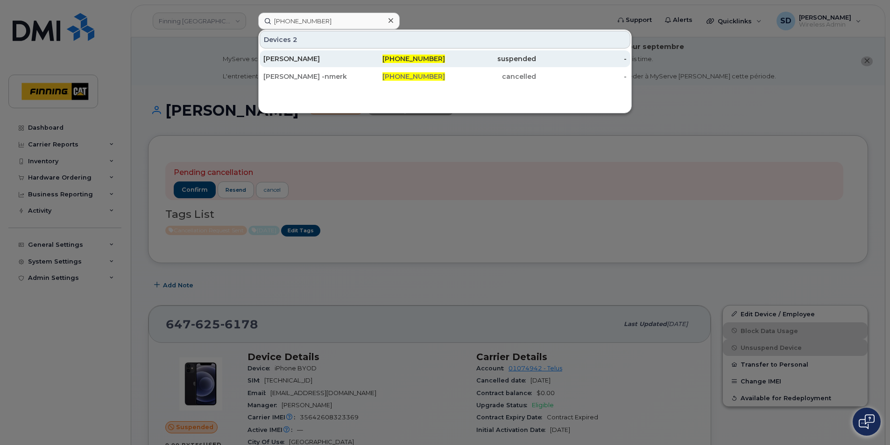
click at [300, 57] on div "[PERSON_NAME]" at bounding box center [308, 58] width 91 height 9
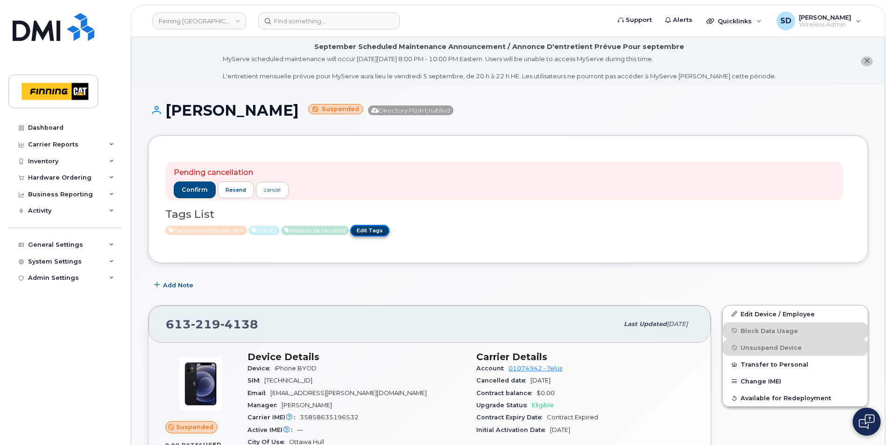
click at [389, 233] on link "Edit Tags" at bounding box center [369, 231] width 39 height 12
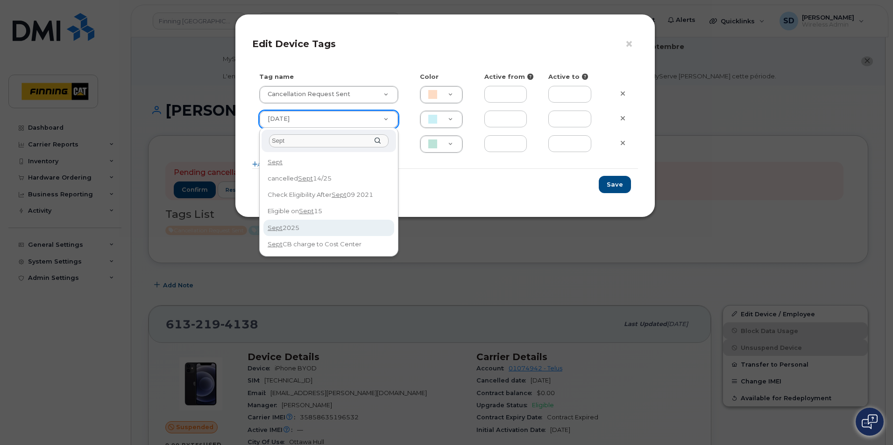
type input "Sept"
type input "[DATE]"
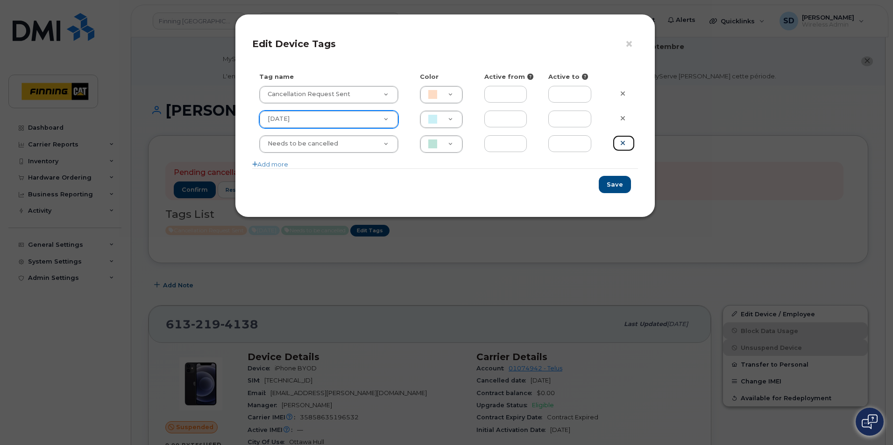
click at [622, 143] on icon at bounding box center [622, 143] width 5 height 7
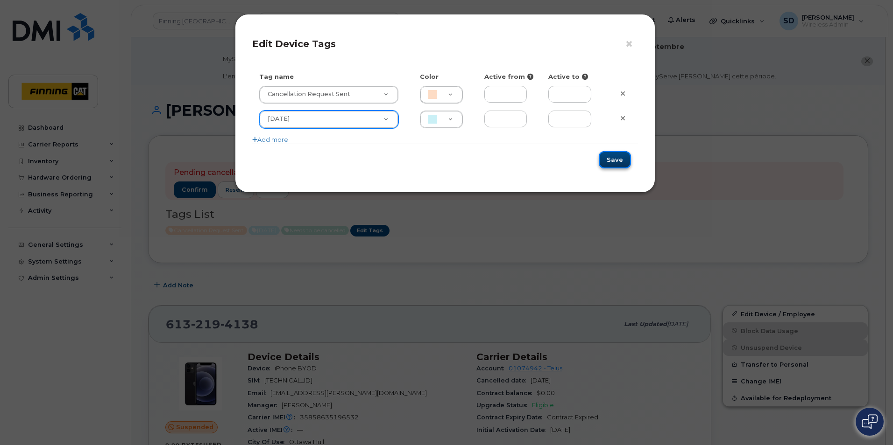
click at [622, 162] on button "Save" at bounding box center [614, 159] width 32 height 17
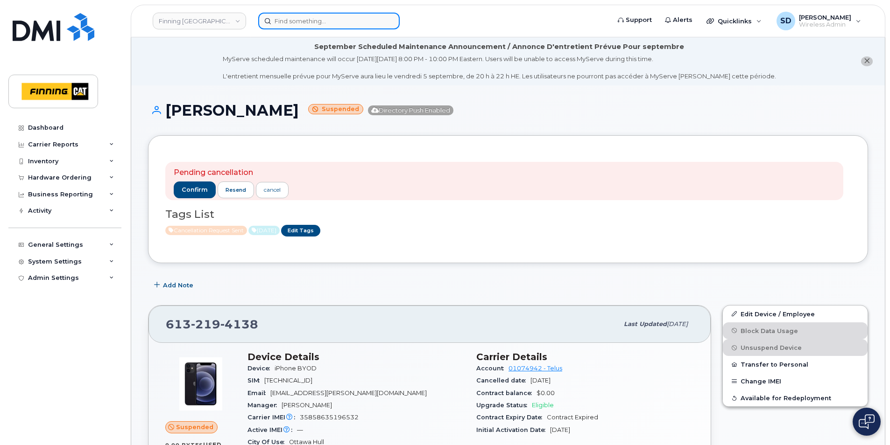
click at [321, 21] on input at bounding box center [328, 21] width 141 height 17
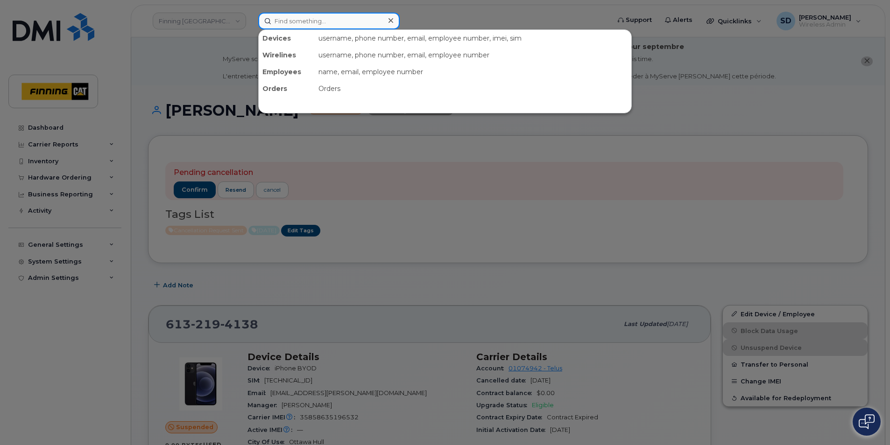
paste input "[PHONE_NUMBER]"
type input "[PHONE_NUMBER]"
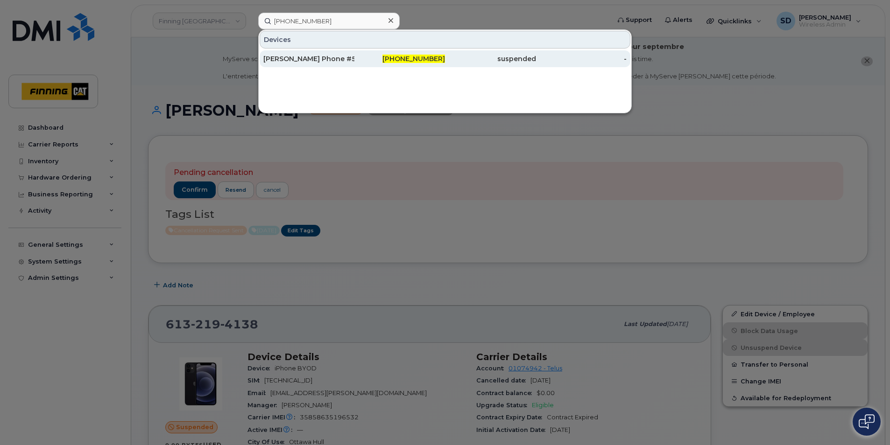
click at [316, 57] on div "[PERSON_NAME] Phone #5" at bounding box center [308, 58] width 91 height 9
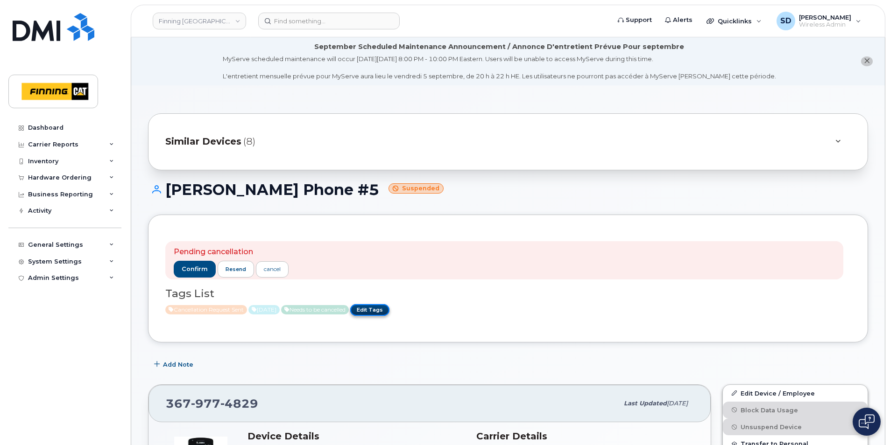
click at [389, 309] on link "Edit Tags" at bounding box center [369, 310] width 39 height 12
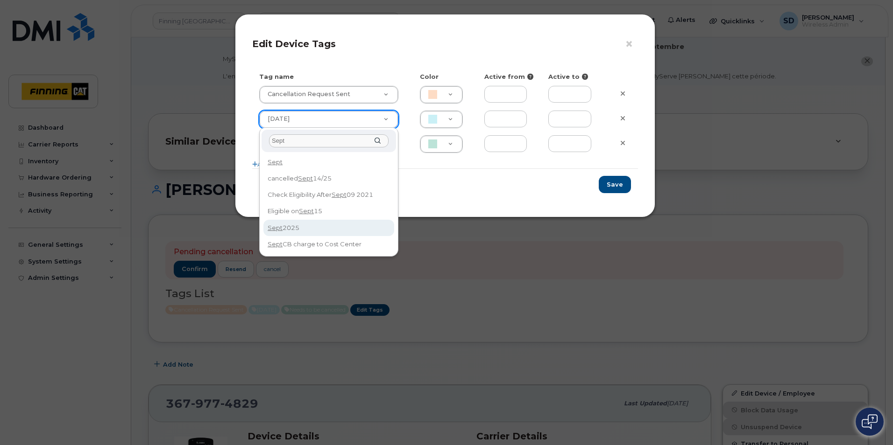
type input "Sept"
type input "[DATE]"
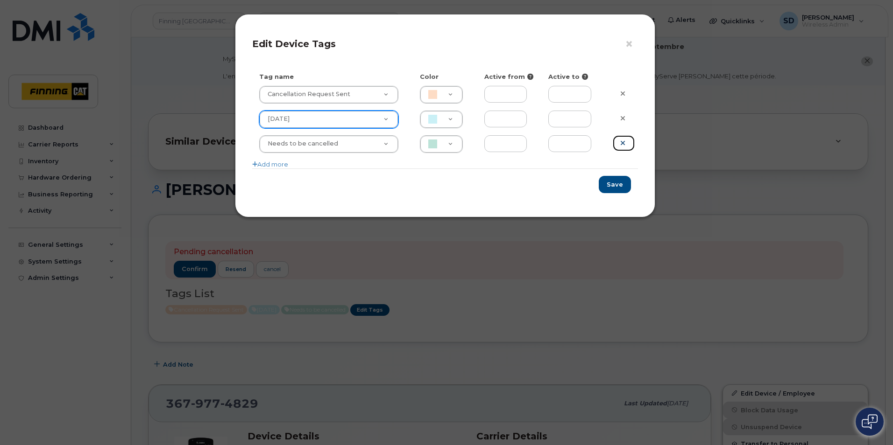
click at [626, 143] on link at bounding box center [623, 143] width 22 height 16
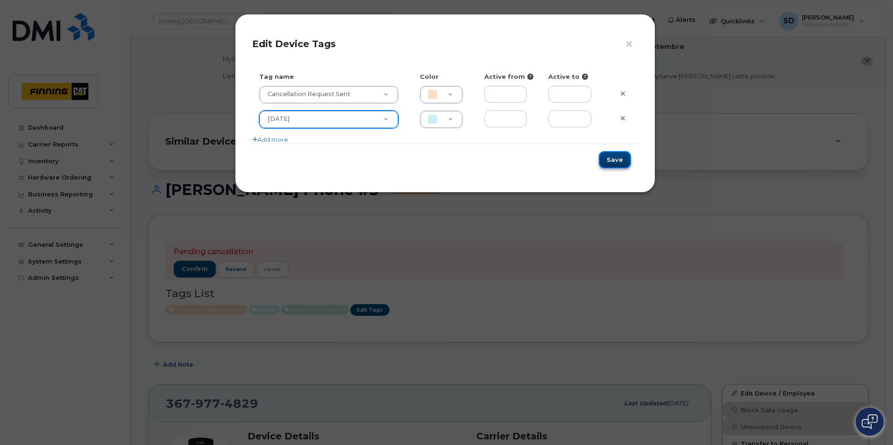
click at [618, 163] on button "Save" at bounding box center [614, 159] width 32 height 17
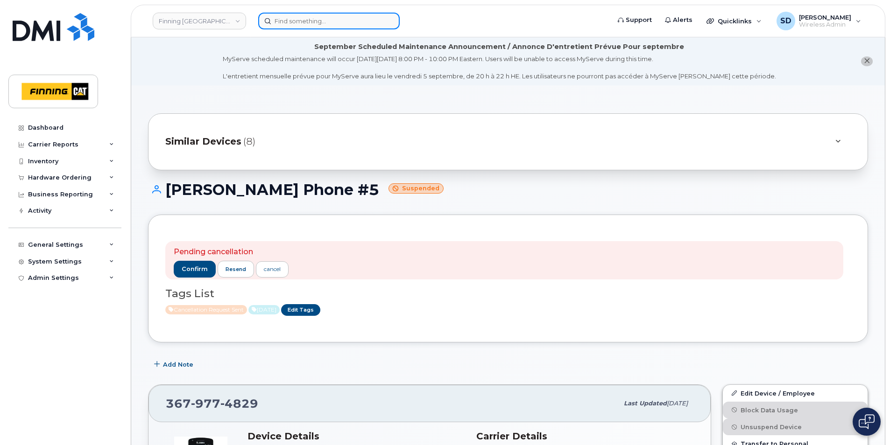
click at [307, 17] on input at bounding box center [328, 21] width 141 height 17
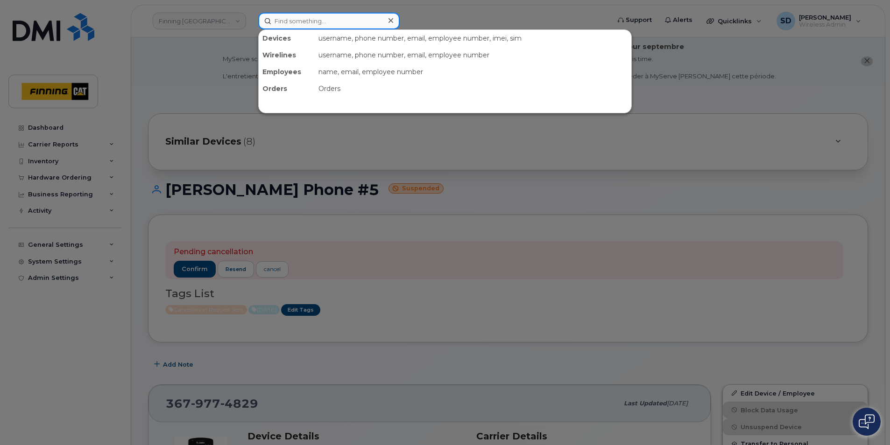
paste input "403-850-8231"
type input "403-850-8231"
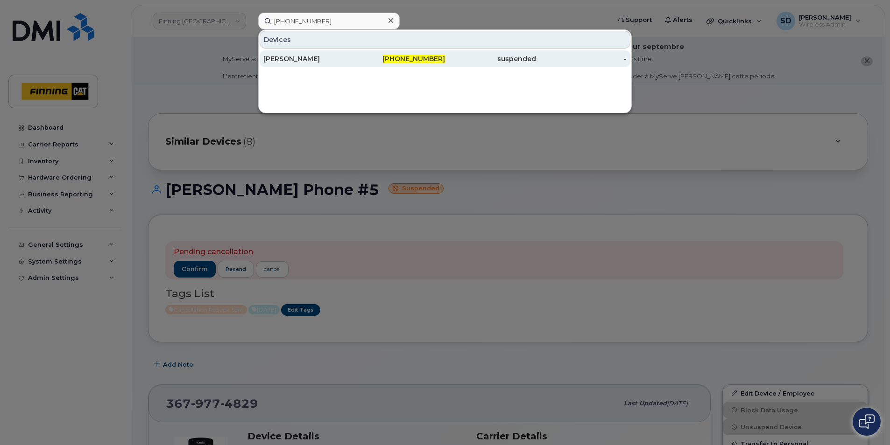
click at [298, 57] on div "Vanessa Perreault" at bounding box center [308, 58] width 91 height 9
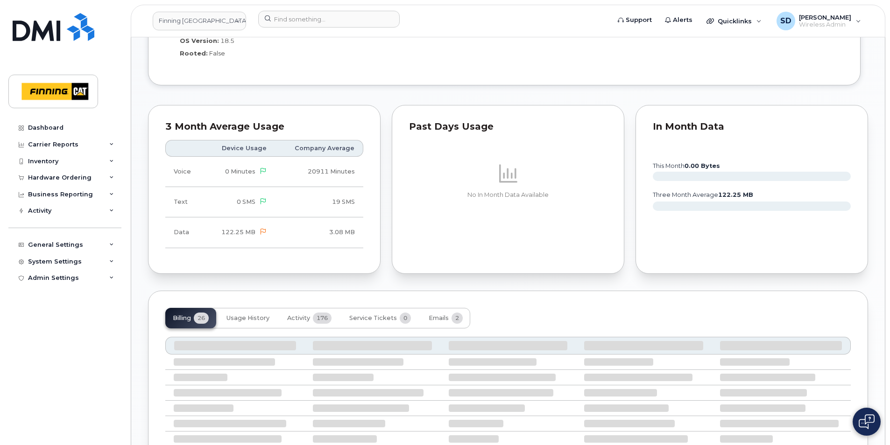
scroll to position [840, 0]
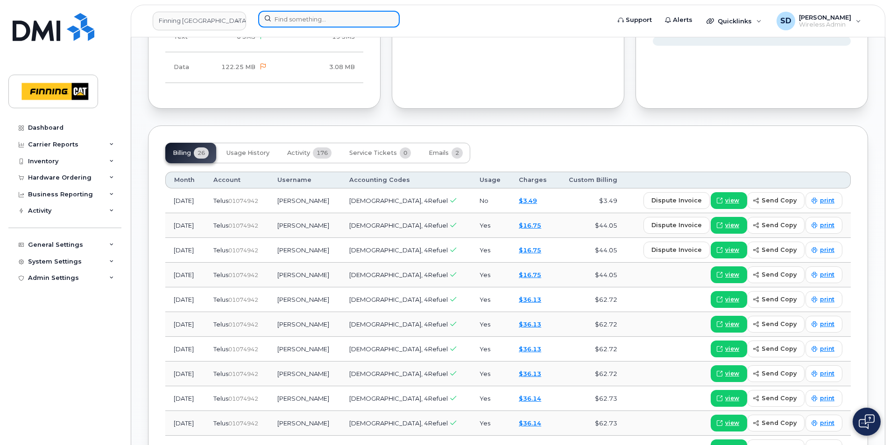
drag, startPoint x: 302, startPoint y: 17, endPoint x: 308, endPoint y: 15, distance: 5.5
click at [304, 16] on input at bounding box center [328, 19] width 141 height 17
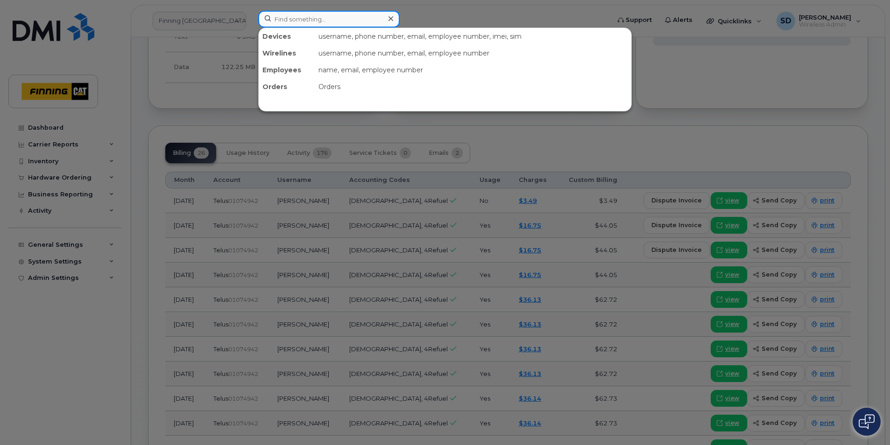
paste input "587-372-5861"
type input "587-372-5861"
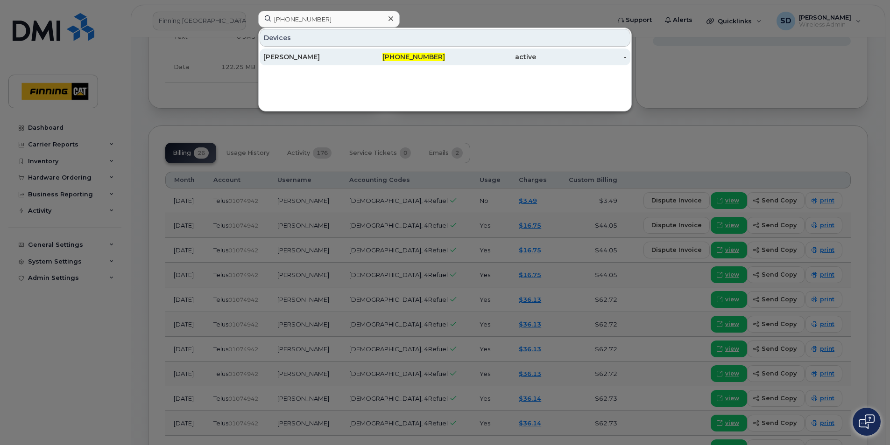
click at [287, 54] on div "[PERSON_NAME]" at bounding box center [308, 56] width 91 height 9
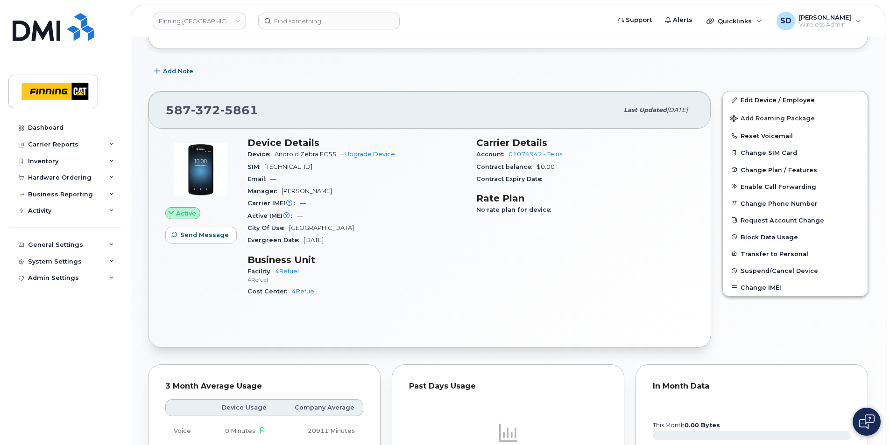
scroll to position [176, 0]
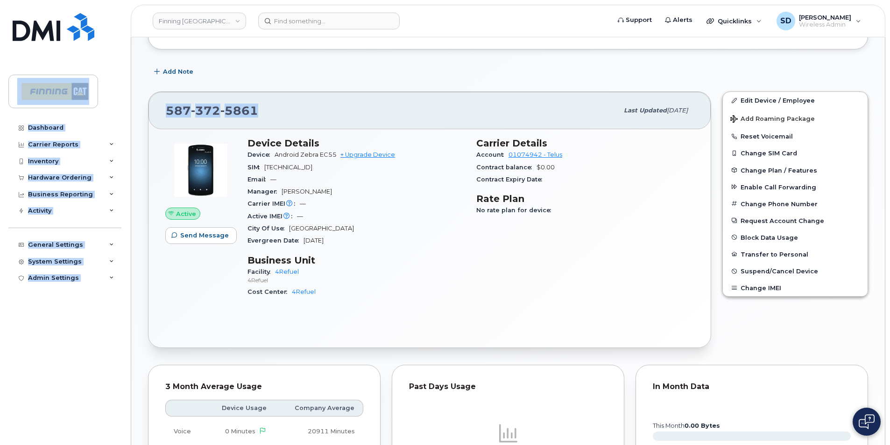
drag, startPoint x: 280, startPoint y: 112, endPoint x: 125, endPoint y: 97, distance: 155.7
click at [131, 97] on div "Finning Canada Support Alerts Quicklinks Suspend / Cancel Device Change SIM Car…" at bounding box center [508, 302] width 754 height 880
click at [324, 97] on div "[PHONE_NUMBER] Last updated [DATE]" at bounding box center [429, 110] width 562 height 37
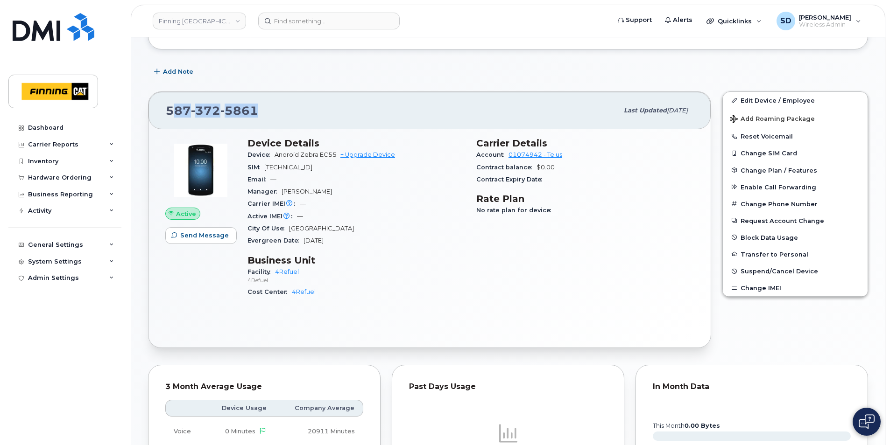
drag, startPoint x: 265, startPoint y: 108, endPoint x: 172, endPoint y: 110, distance: 92.9
click at [172, 110] on div "587 372 5861" at bounding box center [392, 111] width 452 height 20
click at [267, 110] on div "587 372 5861" at bounding box center [392, 111] width 452 height 20
click at [268, 110] on div "587 372 5861" at bounding box center [392, 111] width 452 height 20
click at [311, 110] on div "587 372 5861" at bounding box center [392, 111] width 452 height 20
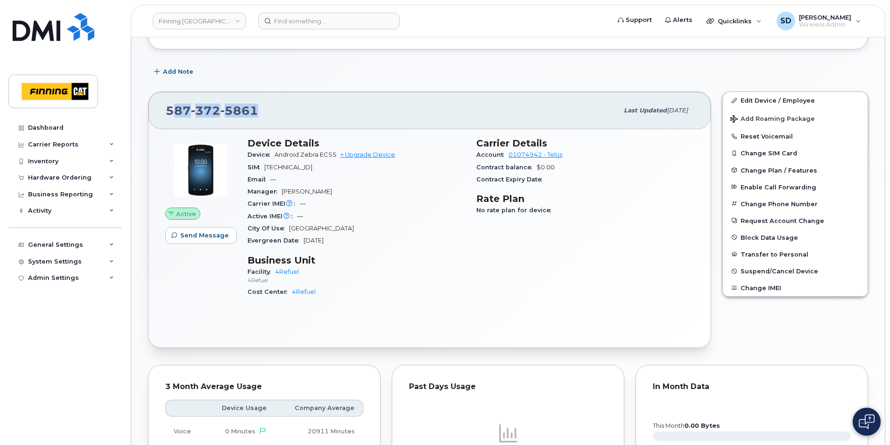
click at [259, 114] on div "587 372 5861" at bounding box center [392, 111] width 452 height 20
drag, startPoint x: 163, startPoint y: 110, endPoint x: 254, endPoint y: 111, distance: 91.0
click at [254, 111] on div "587 372 5861 Last updated Aug 21, 2025" at bounding box center [429, 110] width 562 height 37
drag, startPoint x: 254, startPoint y: 111, endPoint x: 227, endPoint y: 112, distance: 27.1
copy span "587 372 5861"
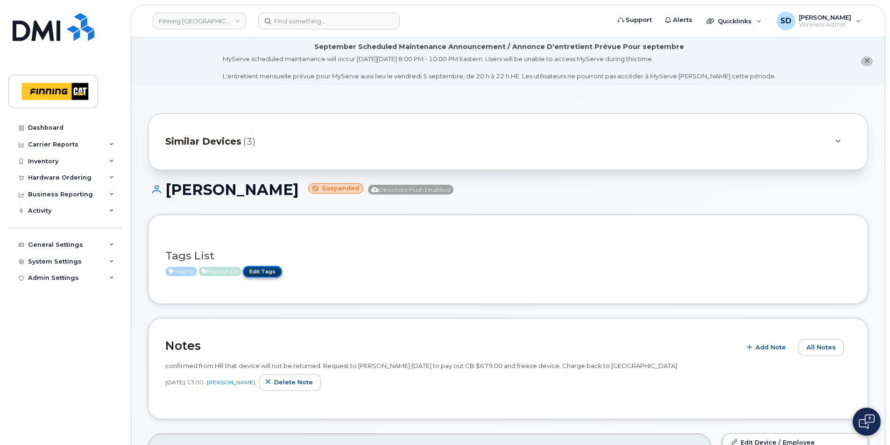
click at [269, 274] on link "Edit Tags" at bounding box center [262, 272] width 39 height 12
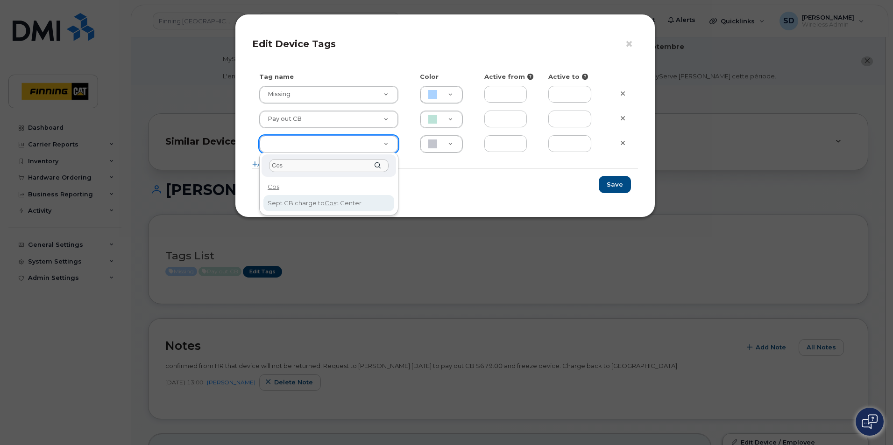
type input "Cos"
type input "Sept CB charge to Cost Center"
type input "CAF0F6"
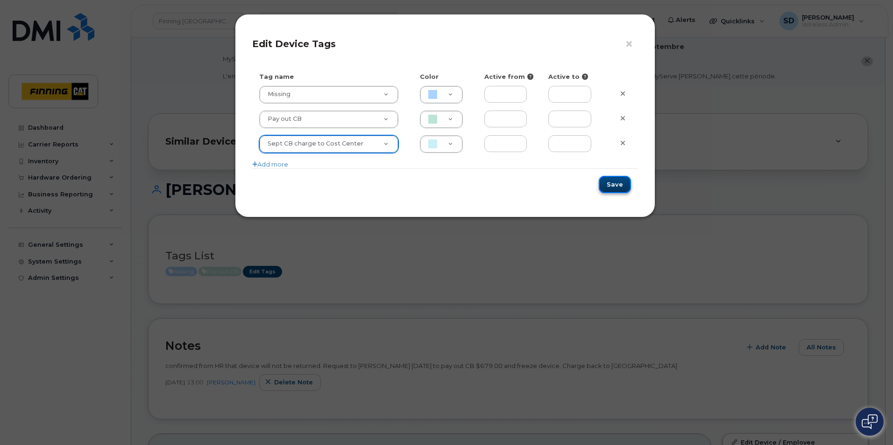
click at [612, 186] on button "Save" at bounding box center [614, 184] width 32 height 17
